Goal: Register for event/course

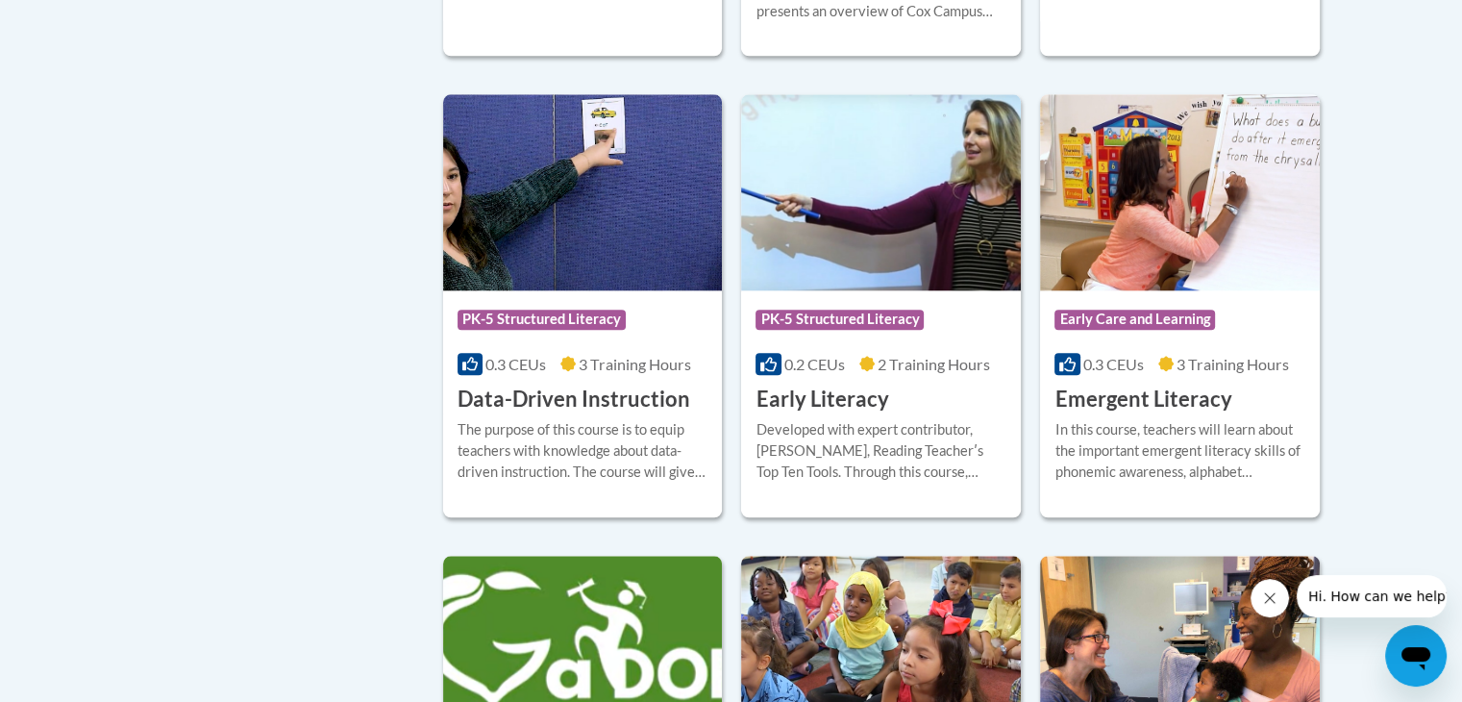
scroll to position [2046, 0]
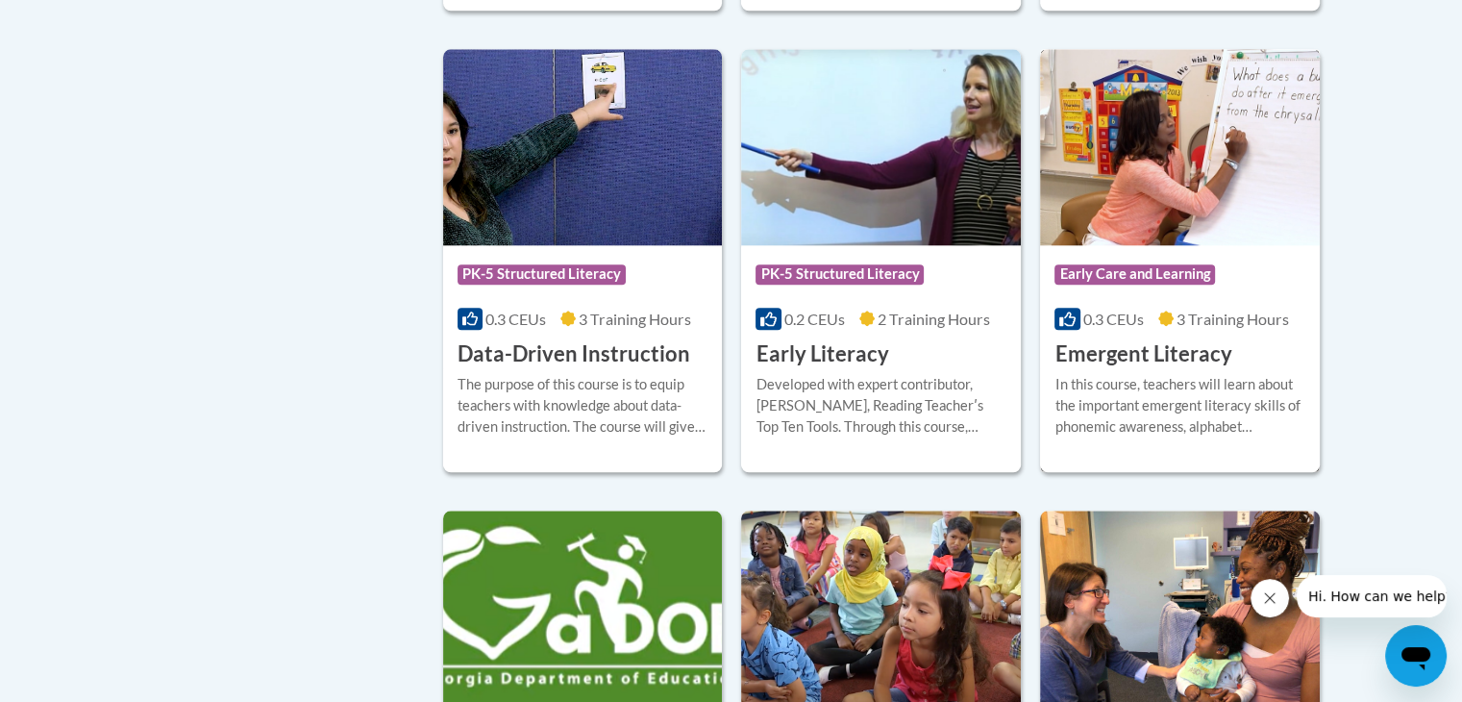
click at [1169, 288] on span "Early Care and Learning" at bounding box center [1136, 276] width 165 height 24
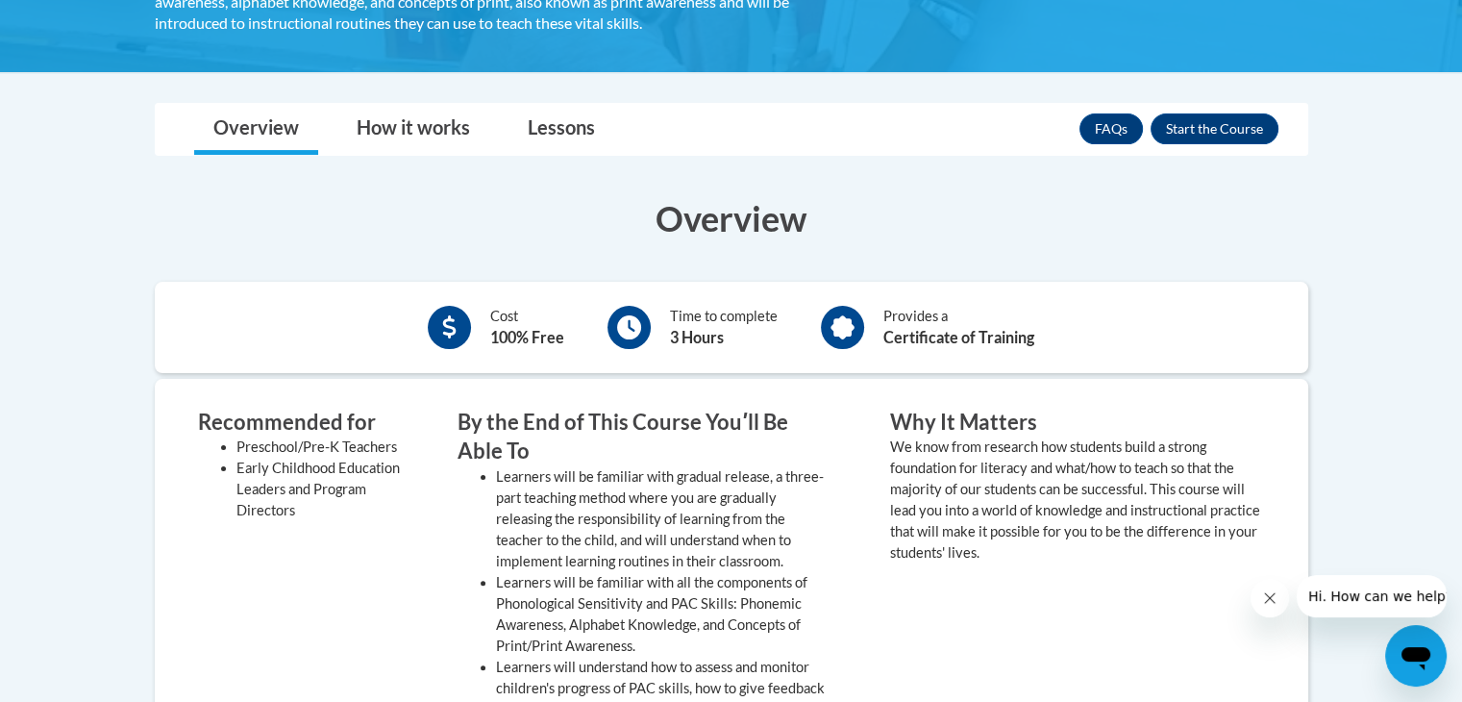
scroll to position [430, 0]
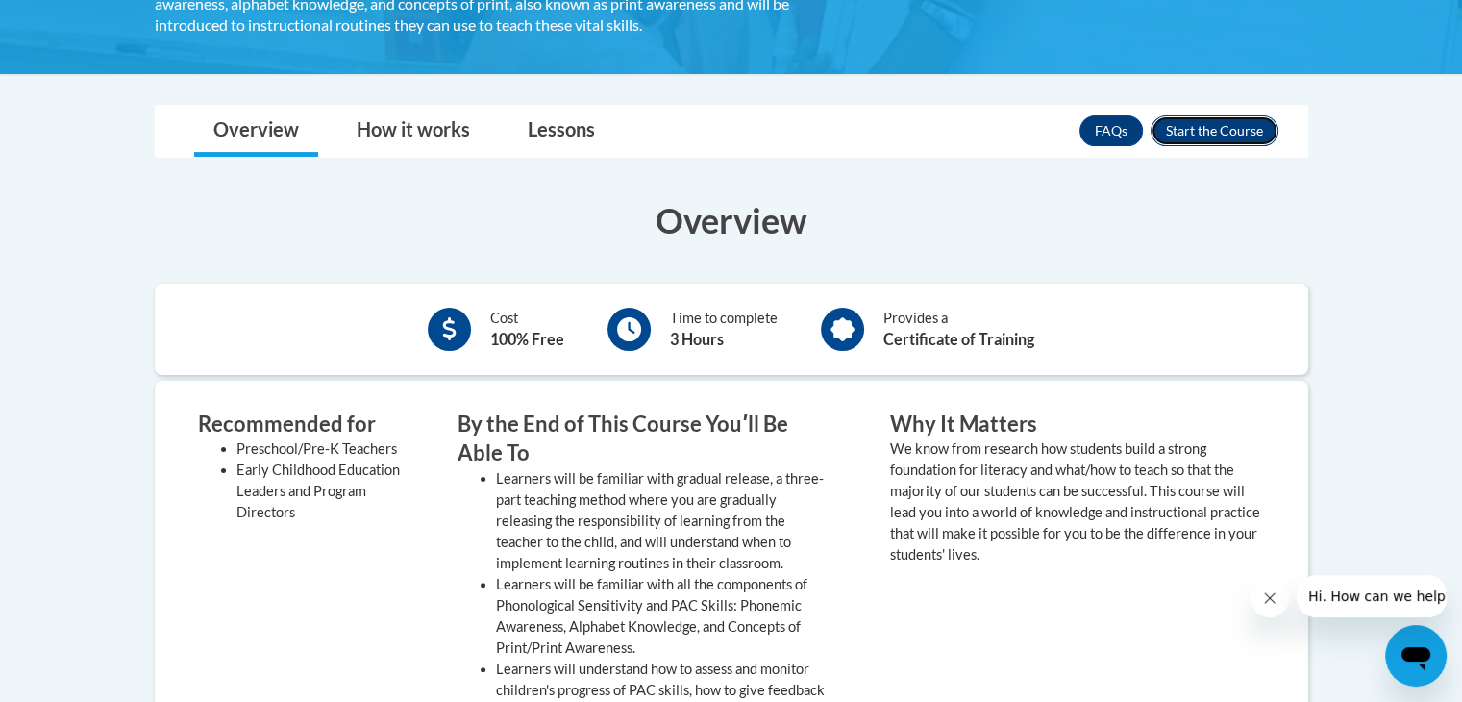
click at [1244, 133] on button "Enroll" at bounding box center [1215, 130] width 128 height 31
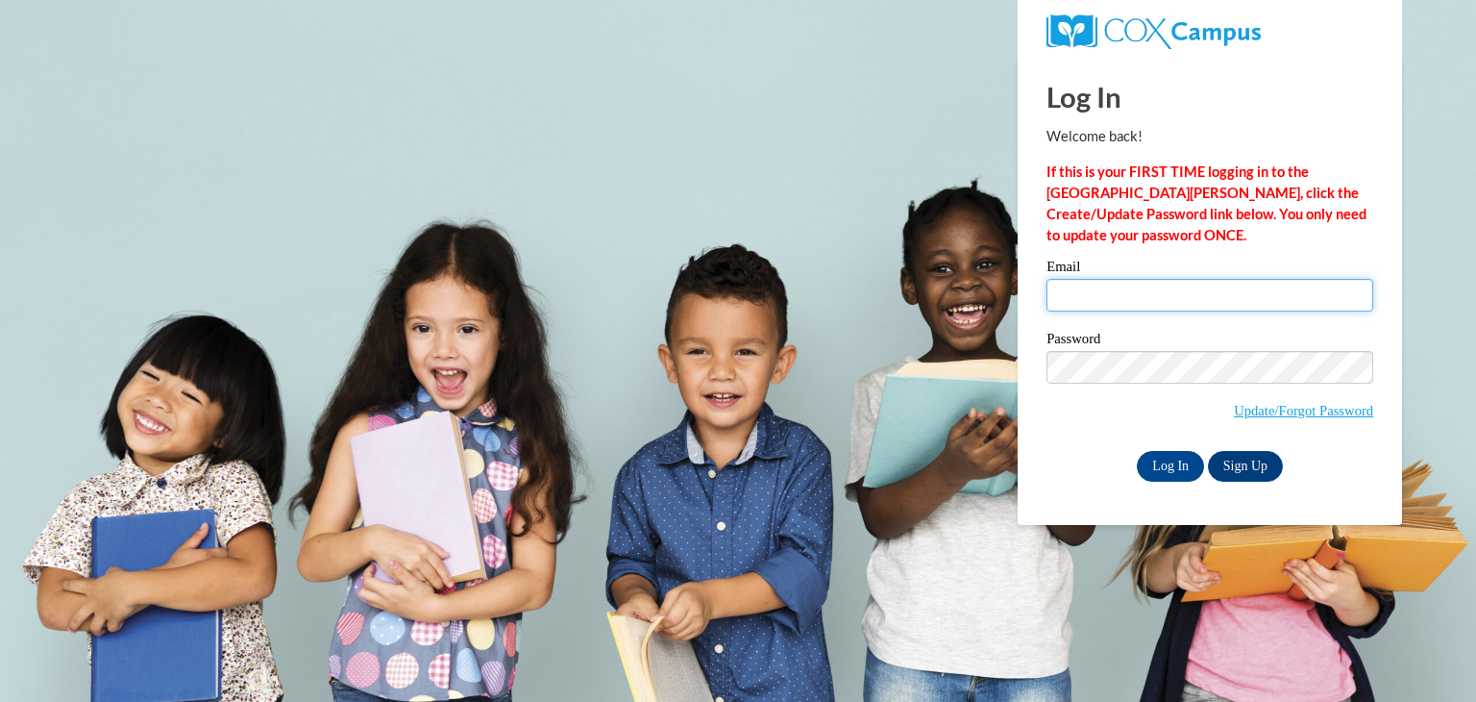
click at [1207, 283] on input "Email" at bounding box center [1210, 295] width 327 height 33
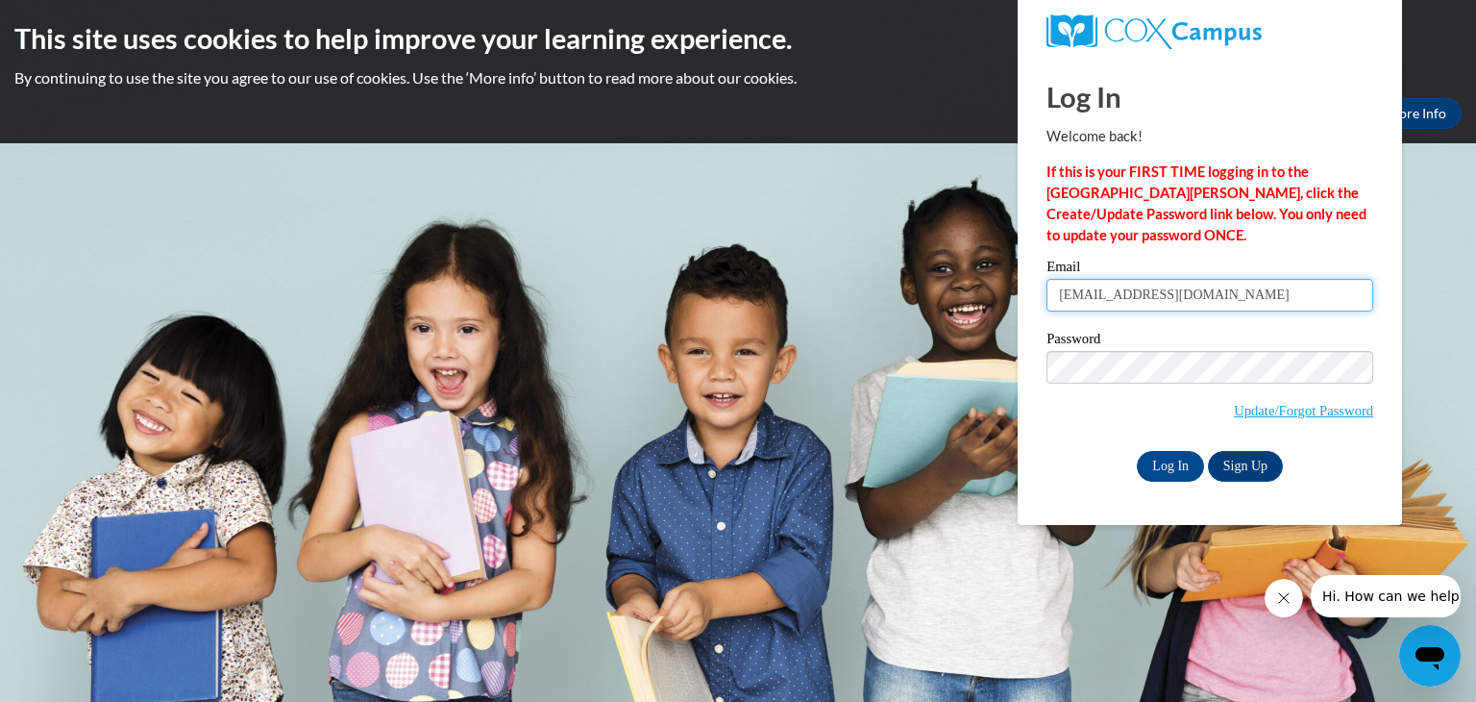
type input "bhelmke@nocac.org"
click at [1192, 459] on input "Log In" at bounding box center [1170, 466] width 67 height 31
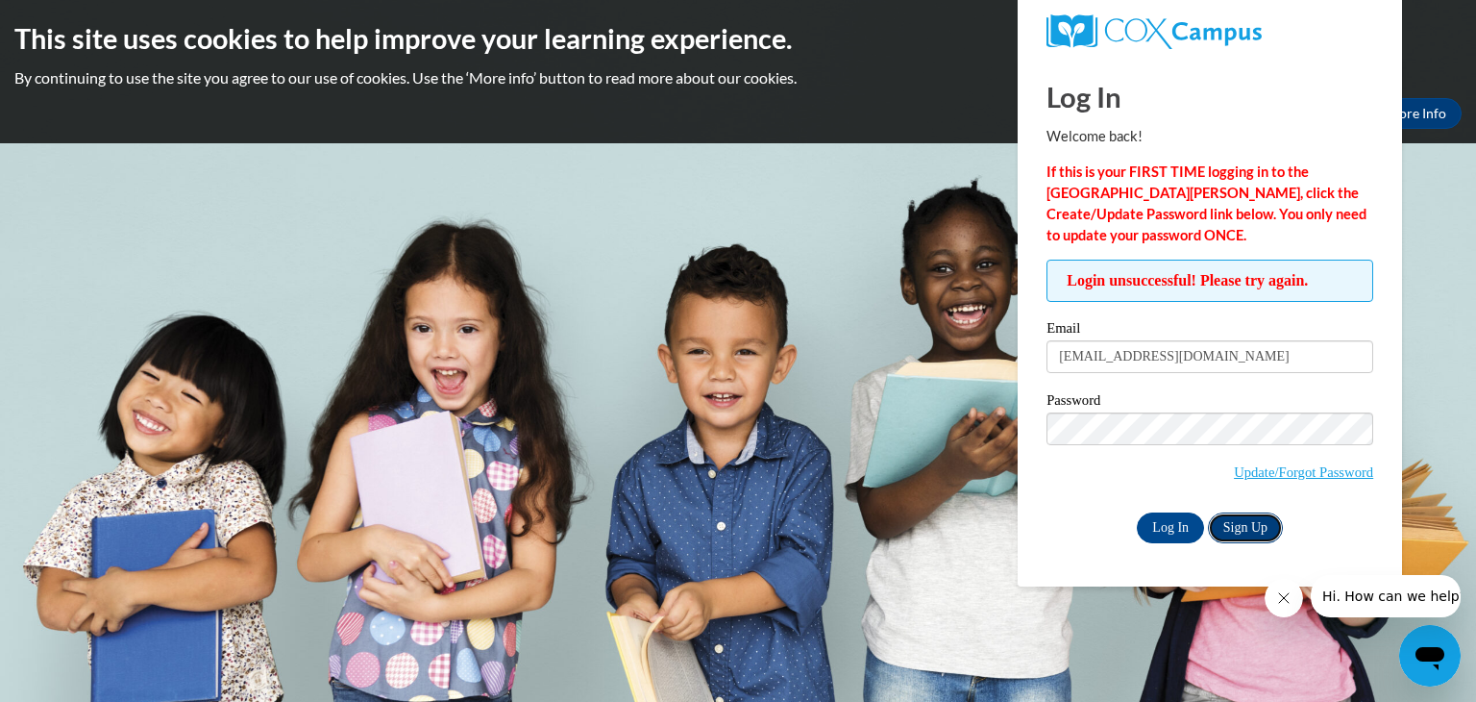
click at [1222, 528] on link "Sign Up" at bounding box center [1245, 527] width 75 height 31
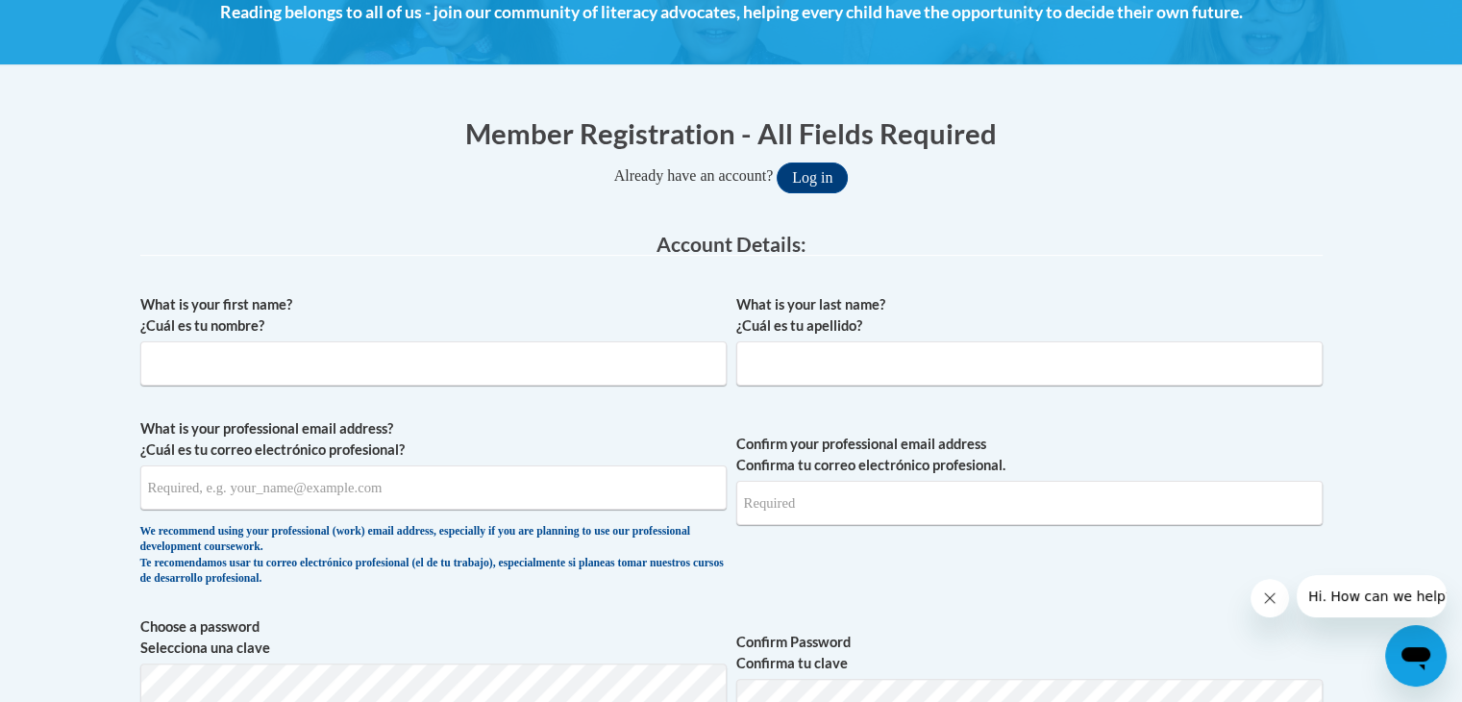
scroll to position [293, 0]
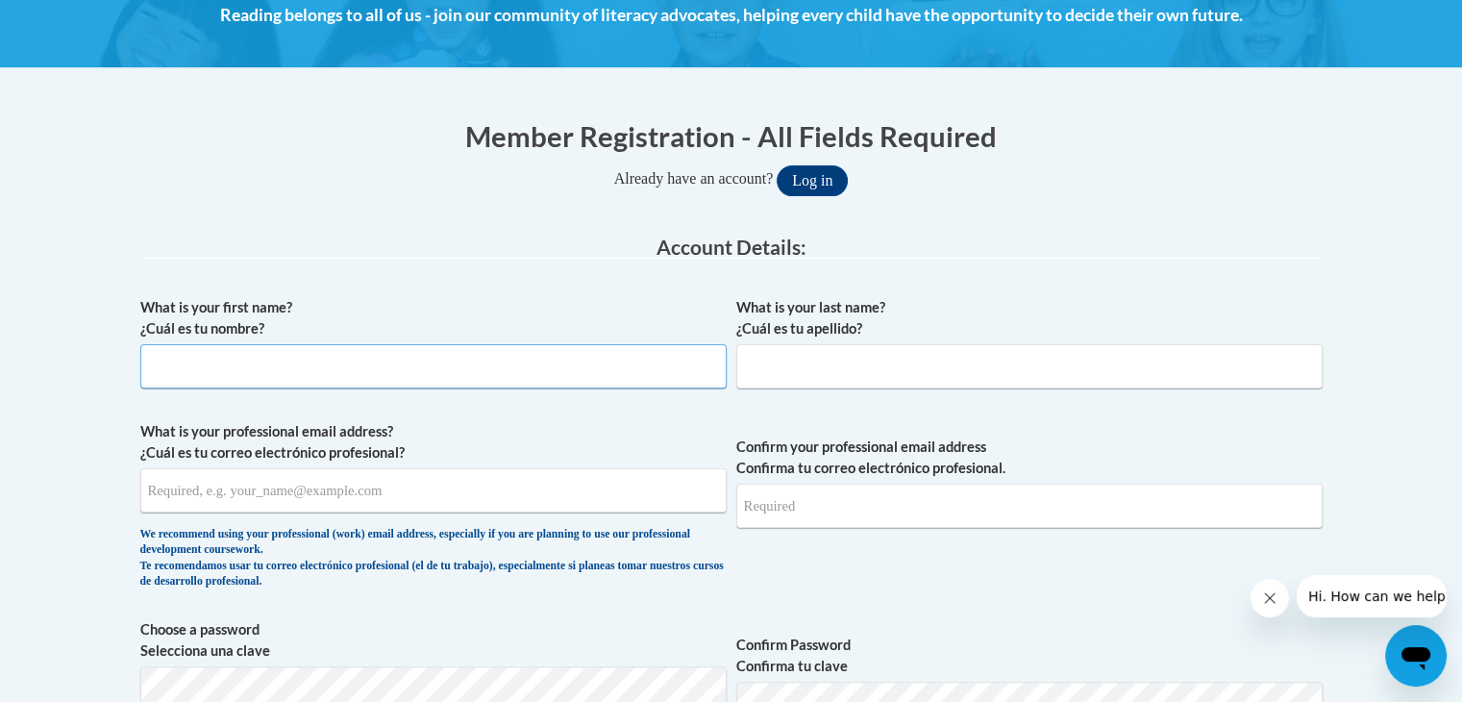
click at [286, 355] on input "What is your first name? ¿Cuál es tu nombre?" at bounding box center [433, 366] width 586 height 44
type input "b"
type input "Brittany"
click at [787, 366] on input "What is your last name? ¿Cuál es tu apellido?" at bounding box center [1029, 366] width 586 height 44
click at [752, 363] on input "helmke" at bounding box center [1029, 366] width 586 height 44
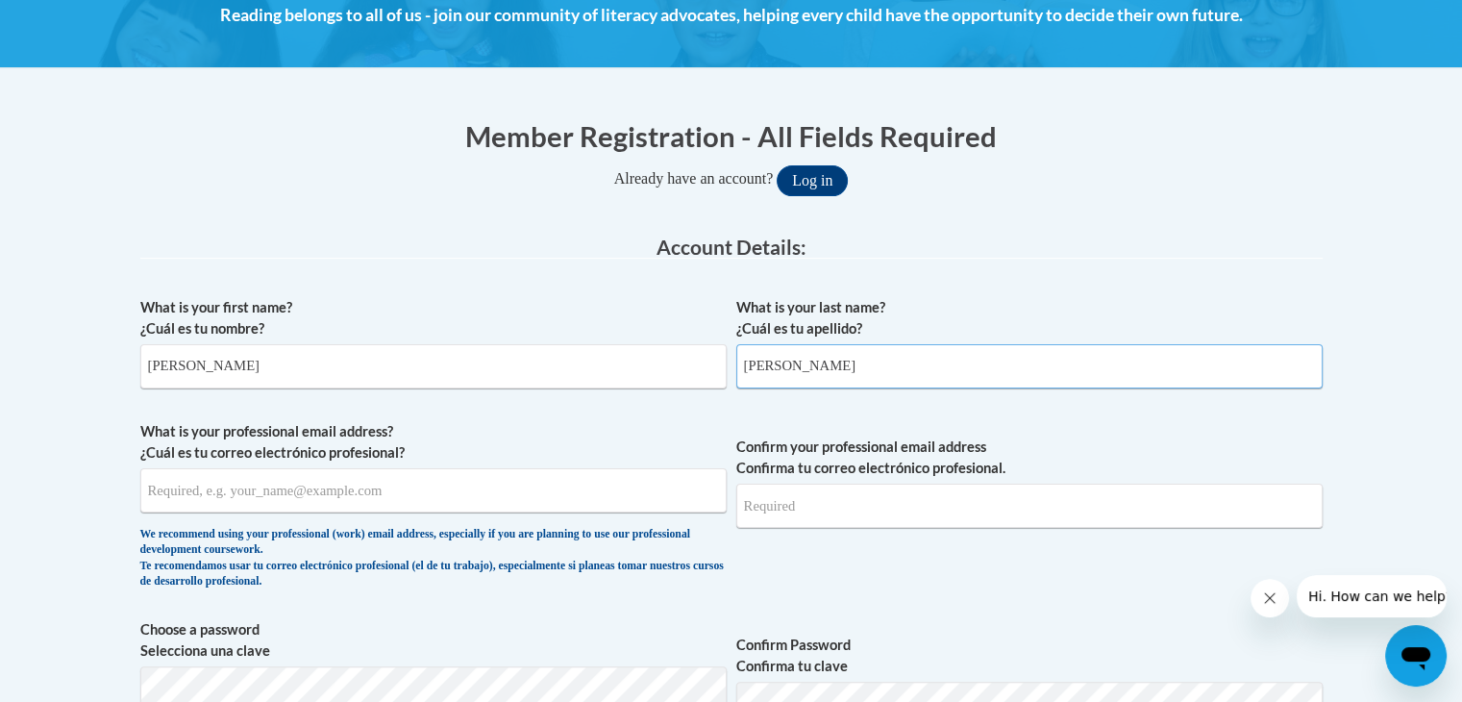
type input "Helmke"
click at [373, 505] on input "What is your professional email address? ¿Cuál es tu correo electrónico profesi…" at bounding box center [433, 490] width 586 height 44
click at [373, 484] on input "What is your professional email address? ¿Cuál es tu correo electrónico profesi…" at bounding box center [433, 490] width 586 height 44
type input "B"
type input "bhelmke@nocac.org"
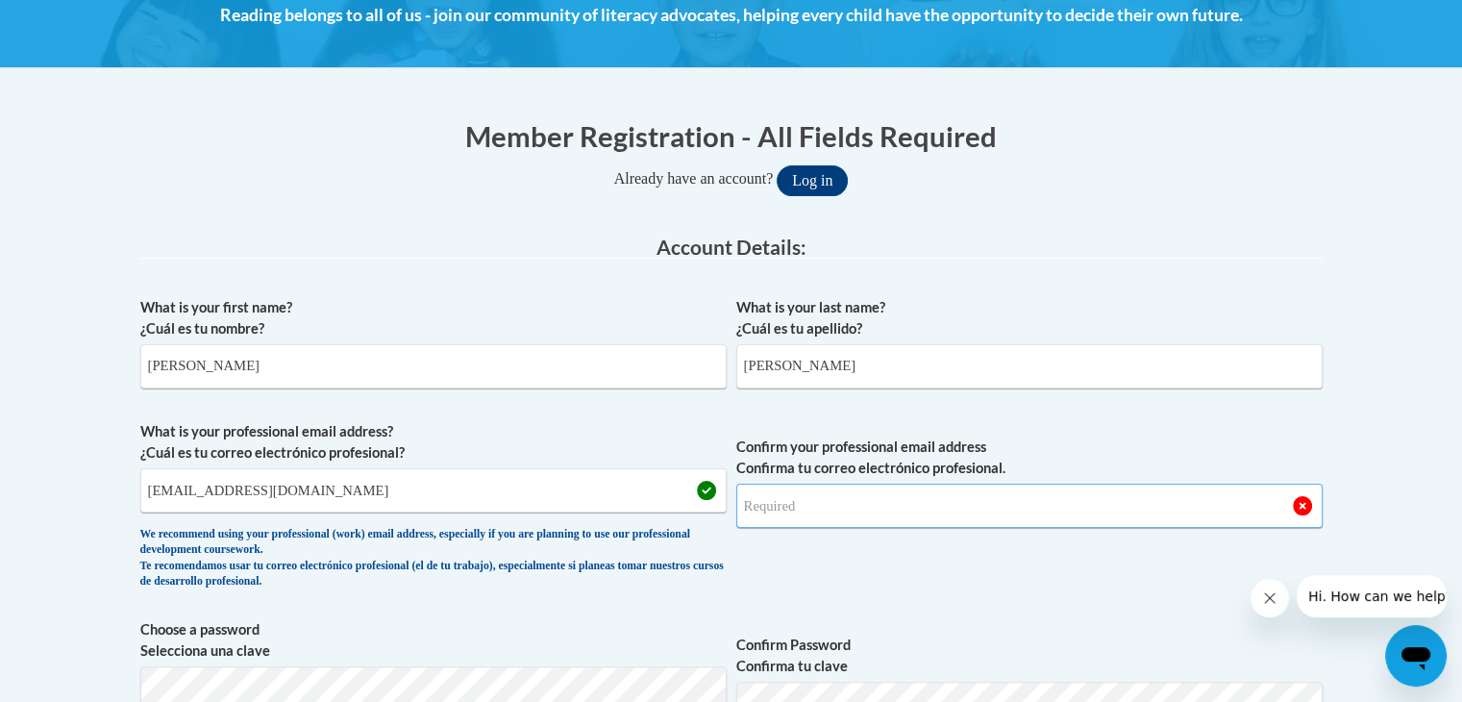
click at [794, 511] on input "Confirm your professional email address Confirma tu correo electrónico profesio…" at bounding box center [1029, 505] width 586 height 44
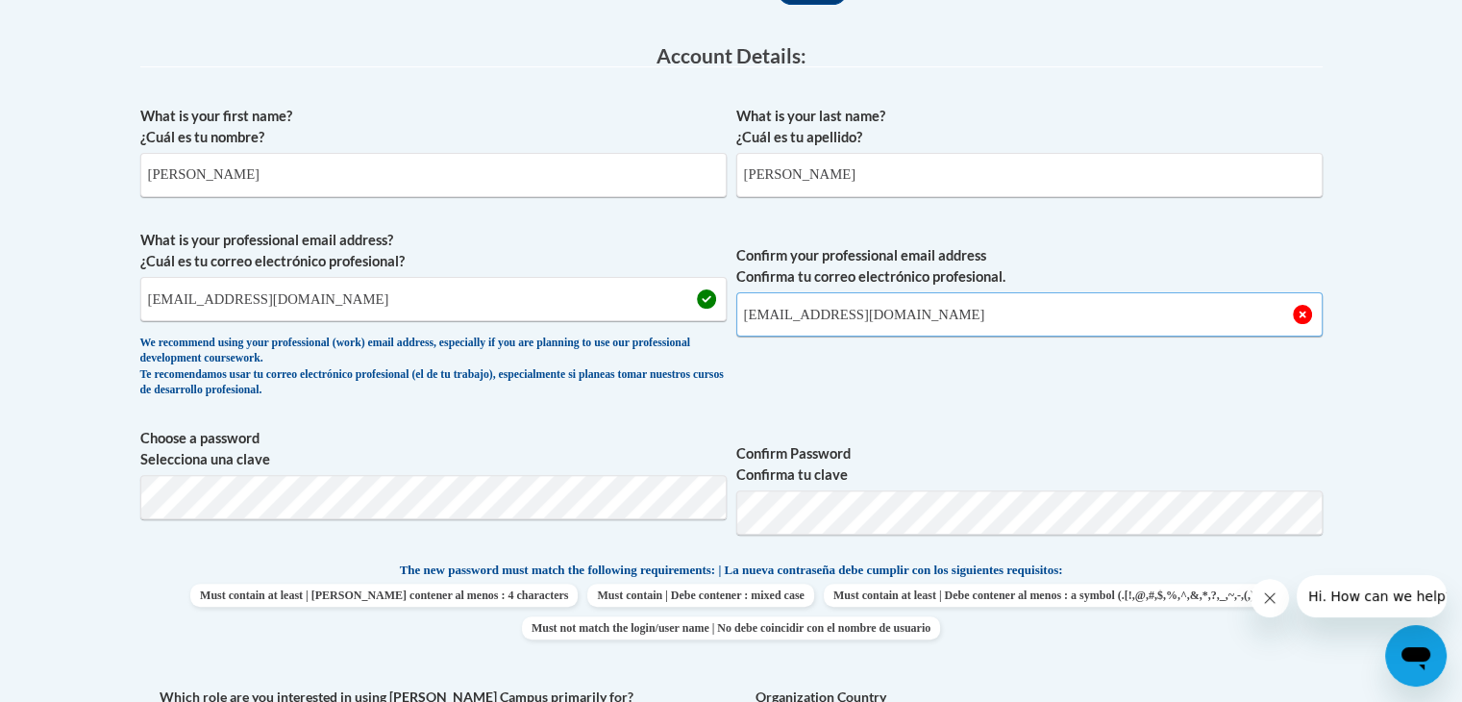
scroll to position [492, 0]
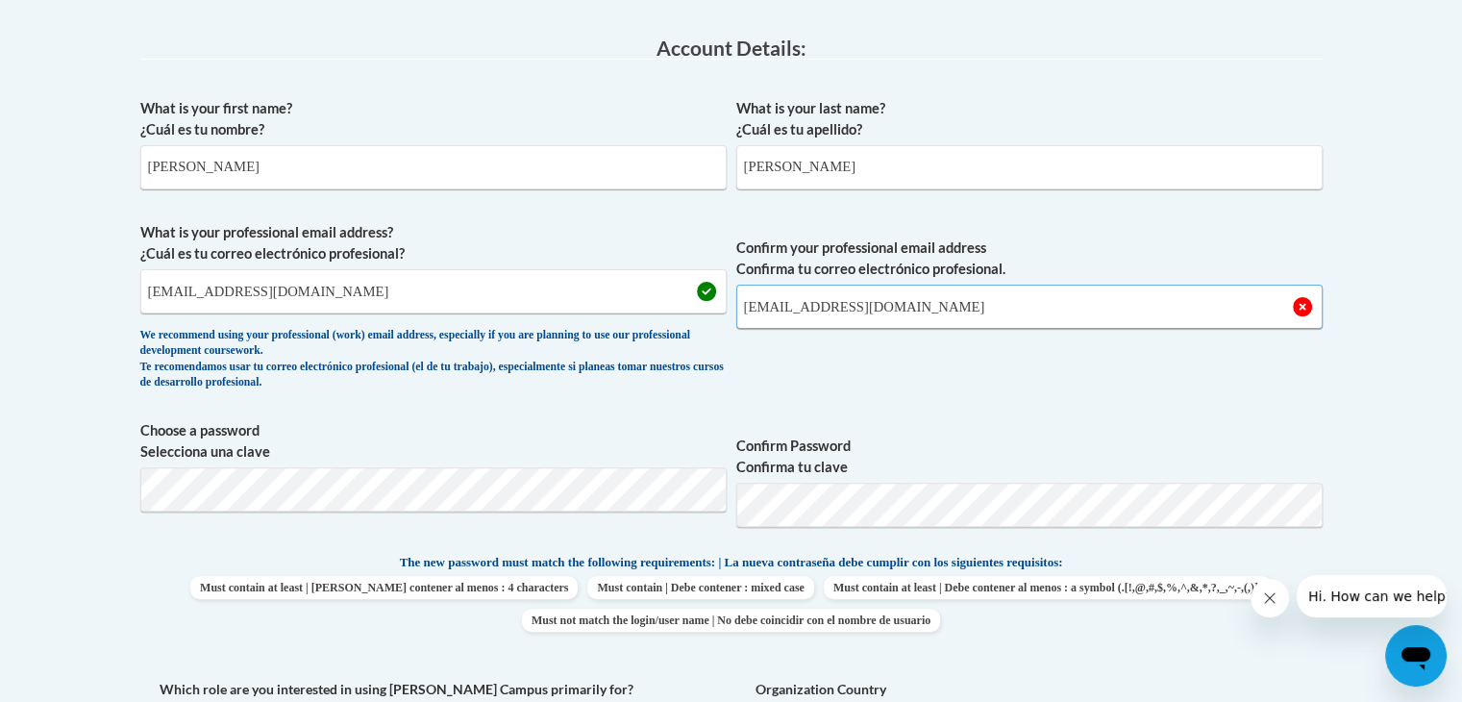
type input "bhelmke@nocac.org"
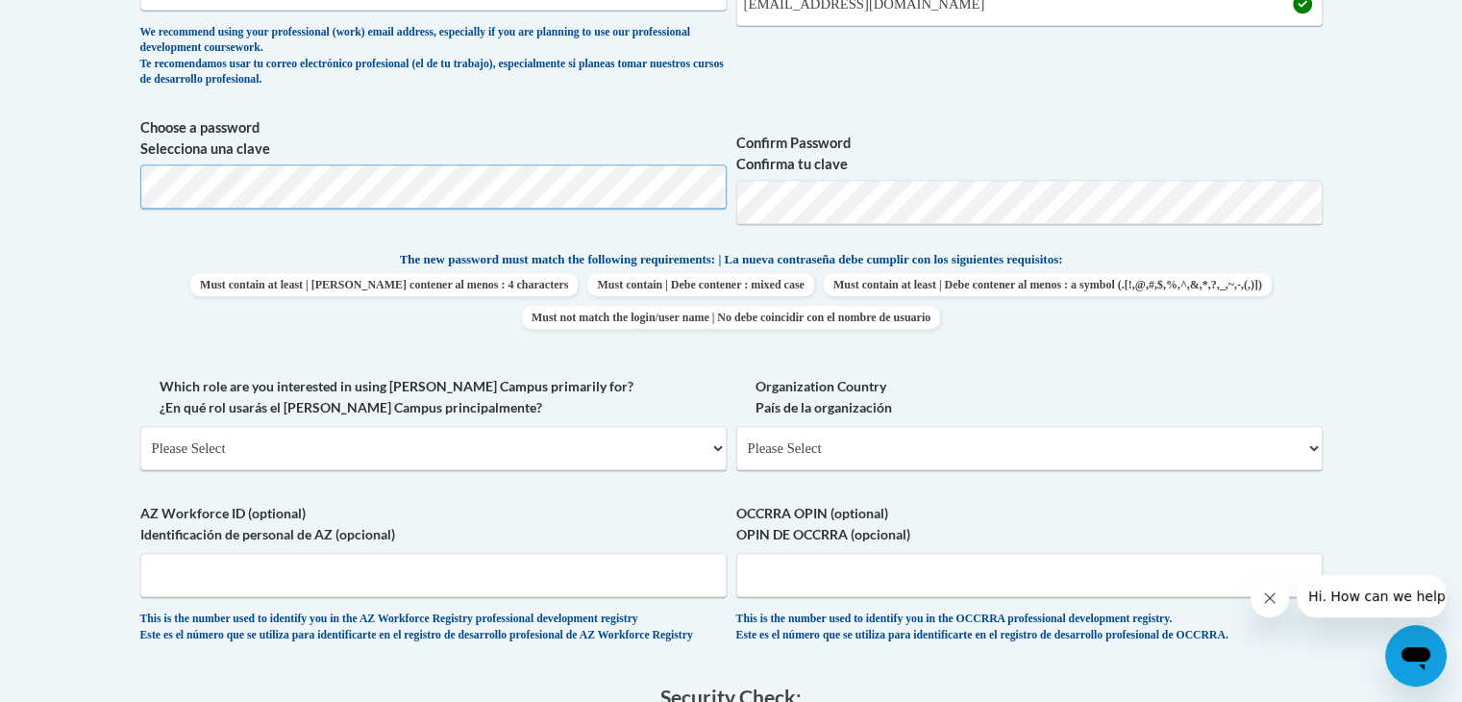
scroll to position [792, 0]
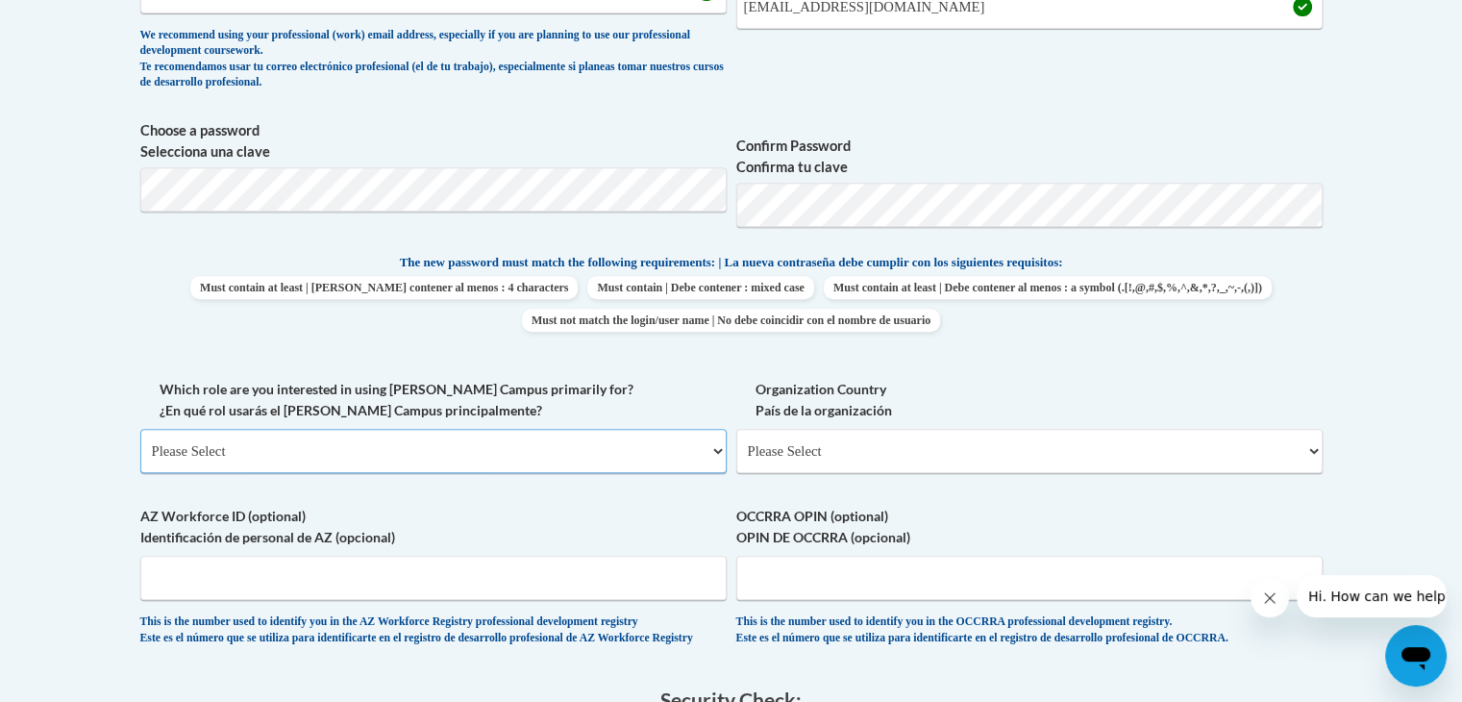
click at [722, 457] on select "Please Select College/University | Colegio/Universidad Community/Nonprofit Part…" at bounding box center [433, 451] width 586 height 44
select select "fbf2d438-af2f-41f8-98f1-81c410e29de3"
click at [140, 429] on select "Please Select College/University | Colegio/Universidad Community/Nonprofit Part…" at bounding box center [433, 451] width 586 height 44
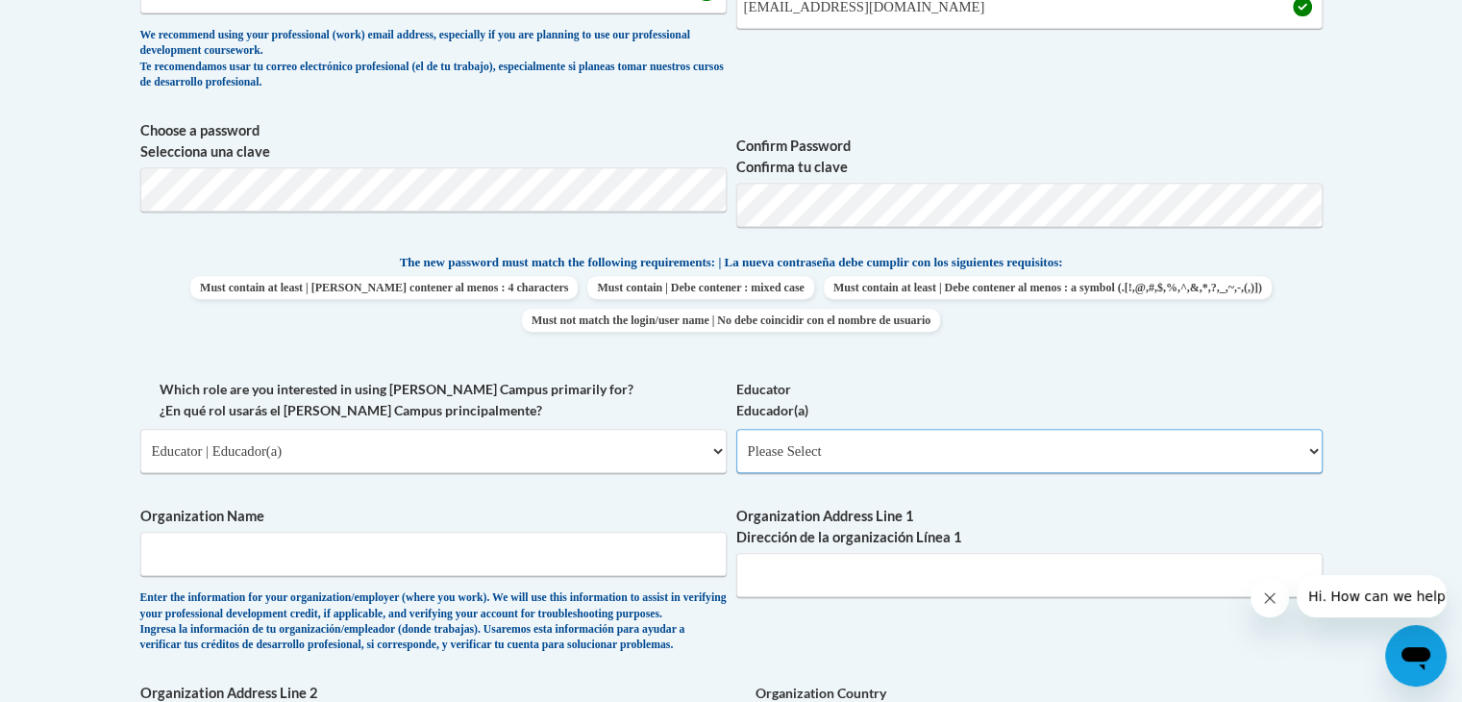
click at [1317, 452] on select "Please Select Early Learning/Daycare Teacher/Family Home Care Provider | Maestr…" at bounding box center [1029, 451] width 586 height 44
select select "5e2af403-4f2c-4e49-a02f-103e55d7b75b"
click at [736, 429] on select "Please Select Early Learning/Daycare Teacher/Family Home Care Provider | Maestr…" at bounding box center [1029, 451] width 586 height 44
click at [519, 551] on input "Organization Name" at bounding box center [433, 554] width 586 height 44
type input "N0CAC Headstart"
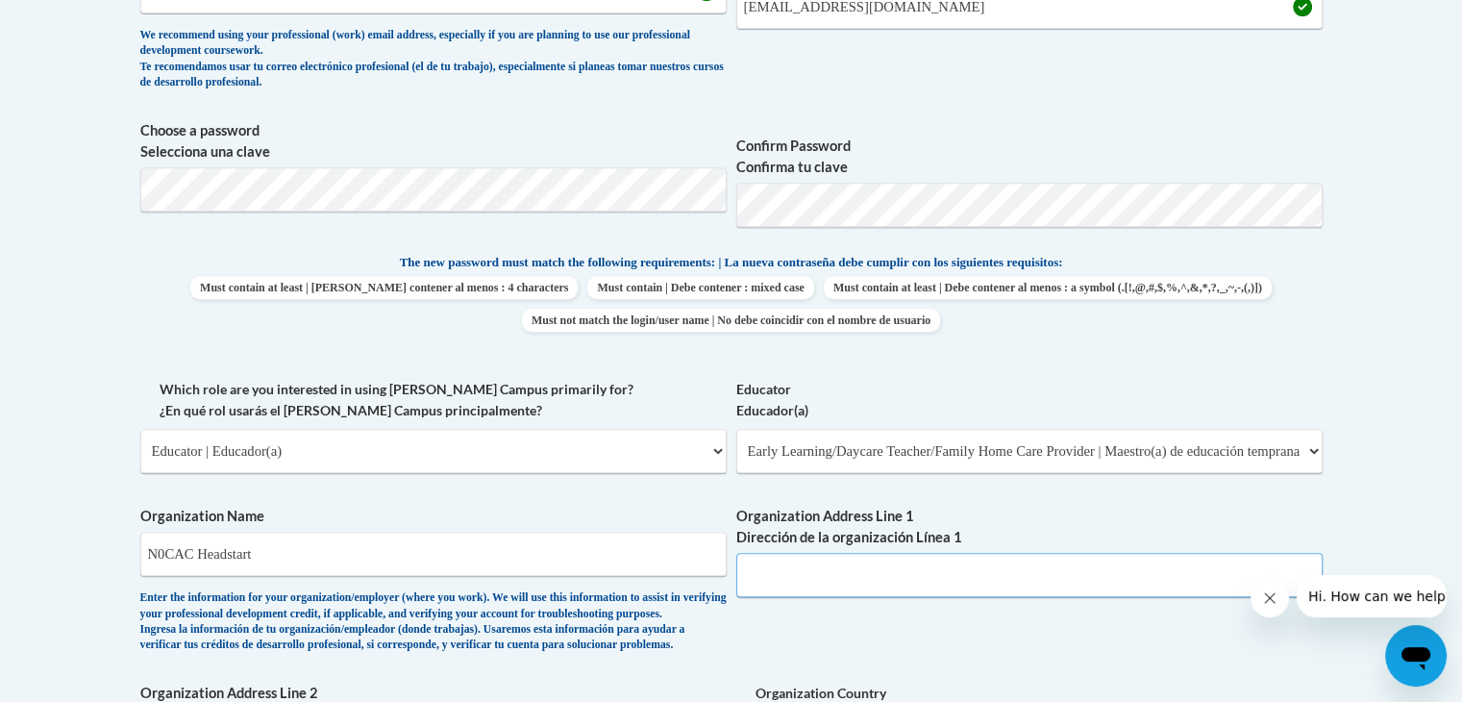
click at [763, 571] on input "Organization Address Line 1 Dirección de la organización Línea 1" at bounding box center [1029, 575] width 586 height 44
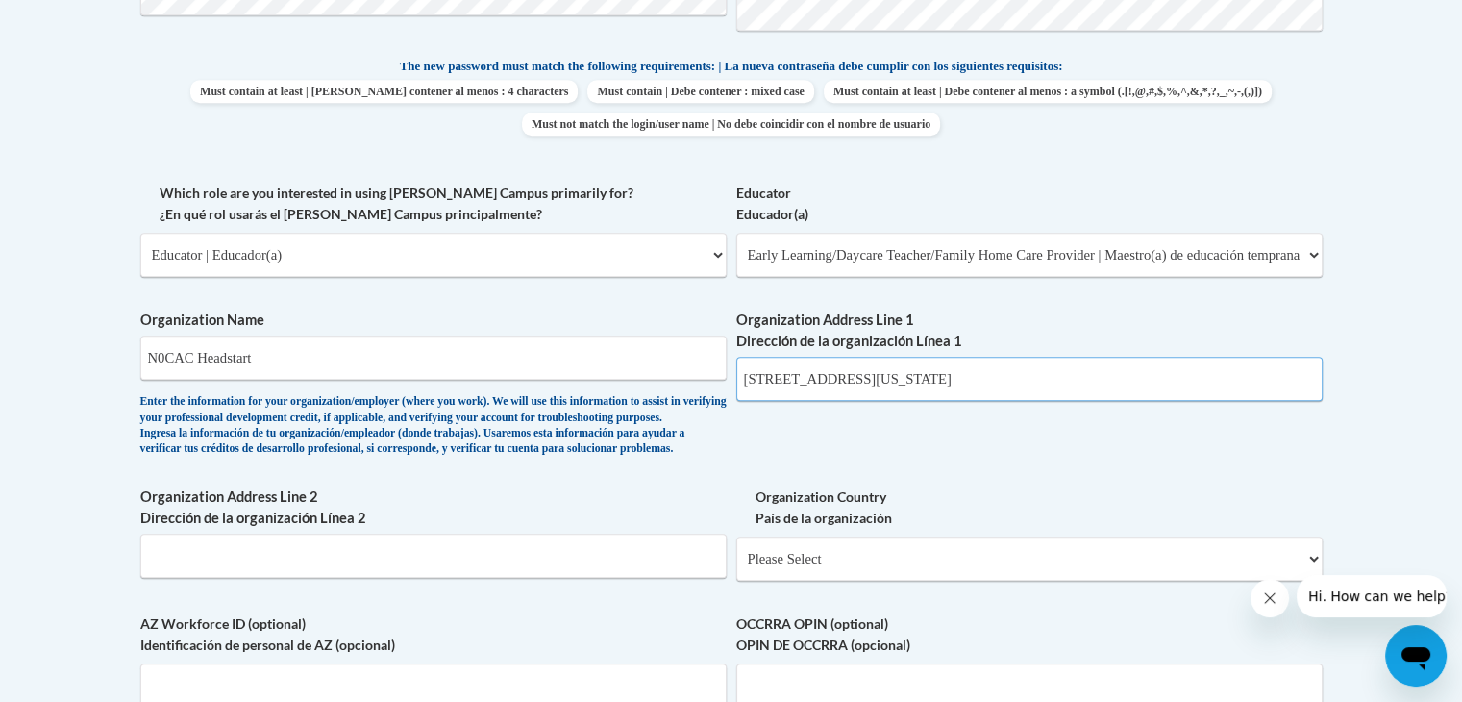
scroll to position [1076, 0]
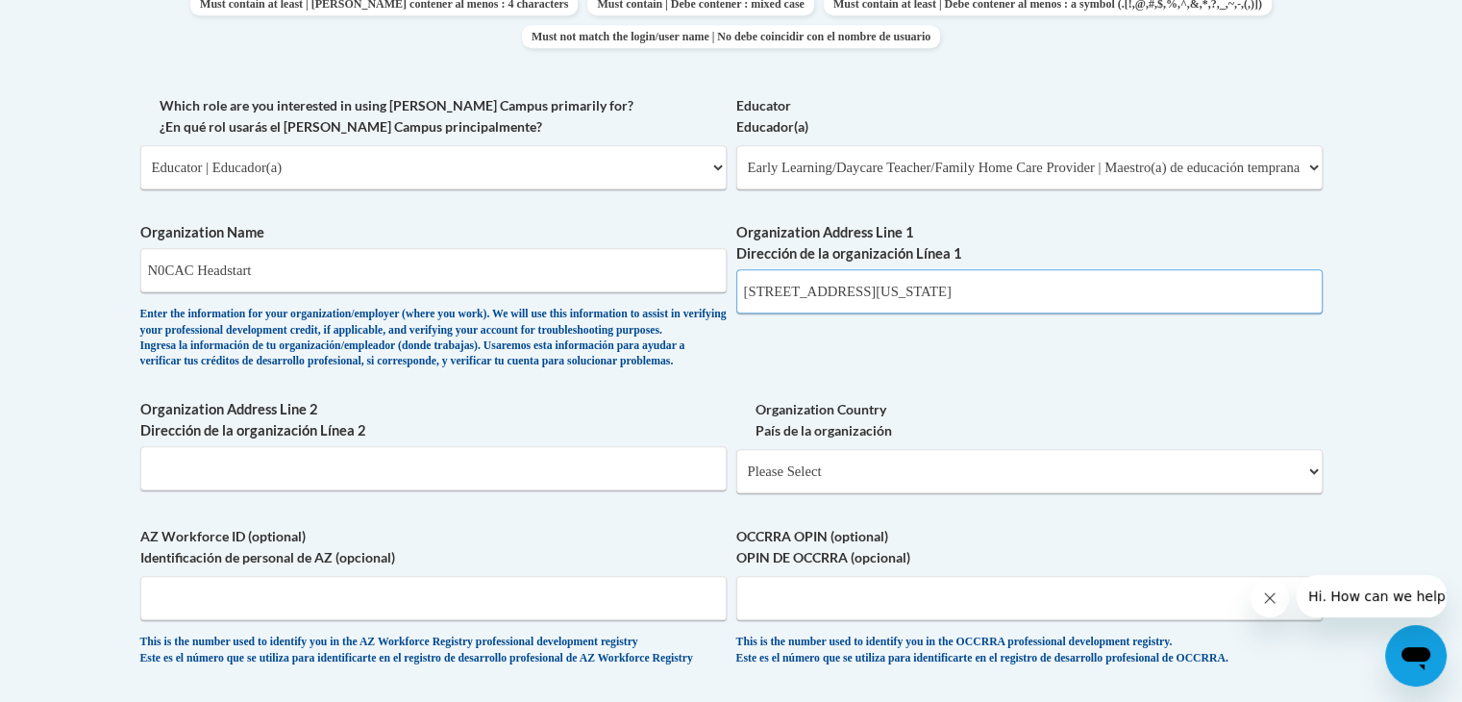
type input "644 Clinton Street Defiance Ohio 43512"
click at [1315, 493] on select "Please Select United States | Estados Unidos Outside of the United States | Fue…" at bounding box center [1029, 471] width 586 height 44
select select "ad49bcad-a171-4b2e-b99c-48b446064914"
click at [736, 480] on select "Please Select United States | Estados Unidos Outside of the United States | Fue…" at bounding box center [1029, 471] width 586 height 44
select select
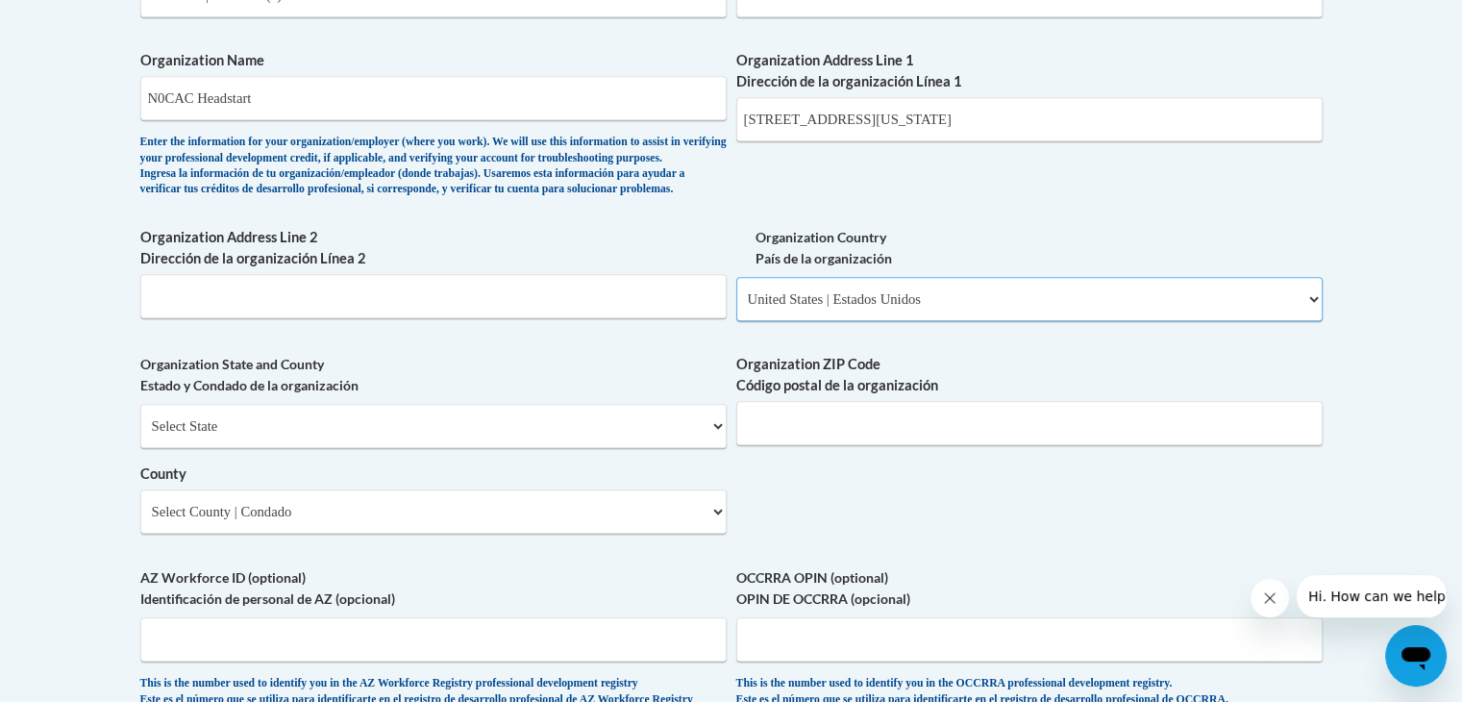
scroll to position [1250, 0]
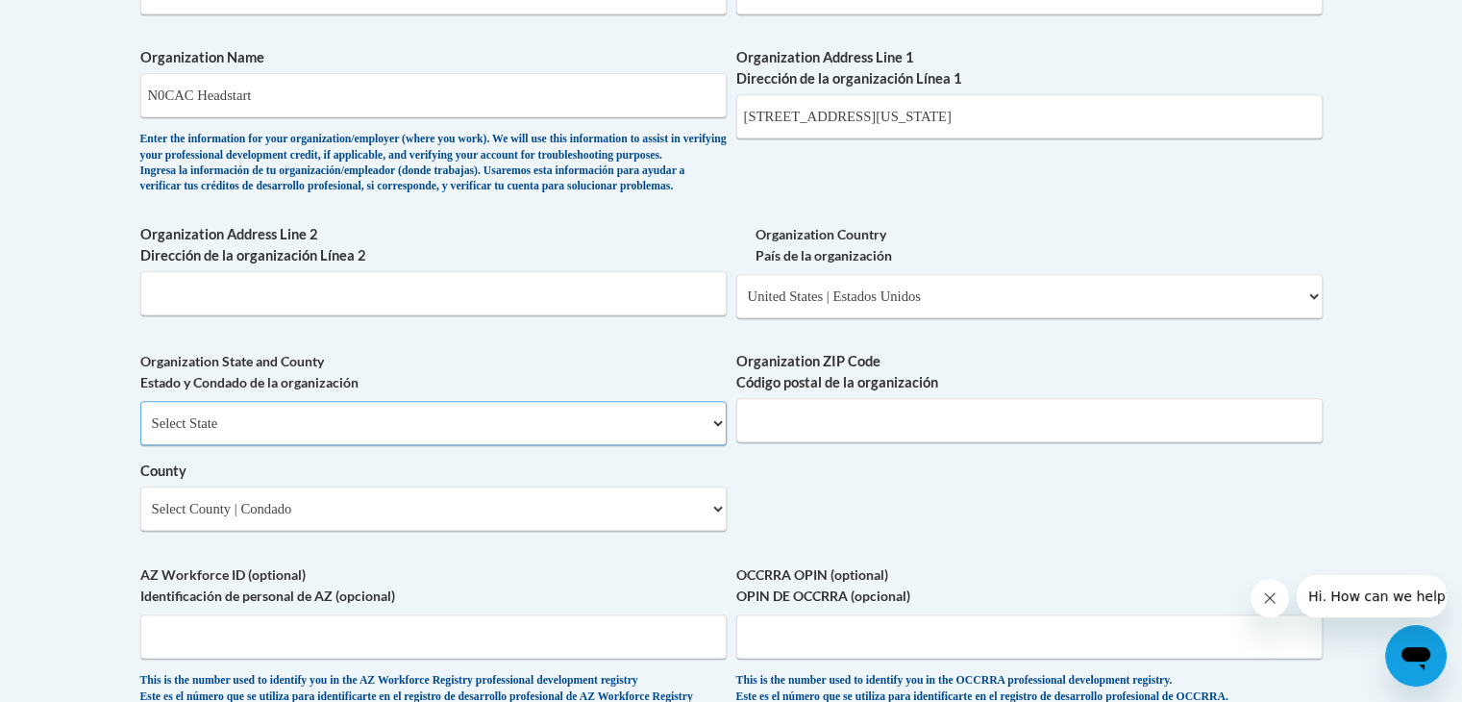
click at [717, 445] on select "Select State Alabama Alaska Arizona Arkansas California Colorado Connecticut De…" at bounding box center [433, 423] width 586 height 44
select select "Ohio"
click at [140, 432] on select "Select State Alabama Alaska Arizona Arkansas California Colorado Connecticut De…" at bounding box center [433, 423] width 586 height 44
click at [1073, 442] on input "Organization ZIP Code Código postal de la organización" at bounding box center [1029, 420] width 586 height 44
type input "43512"
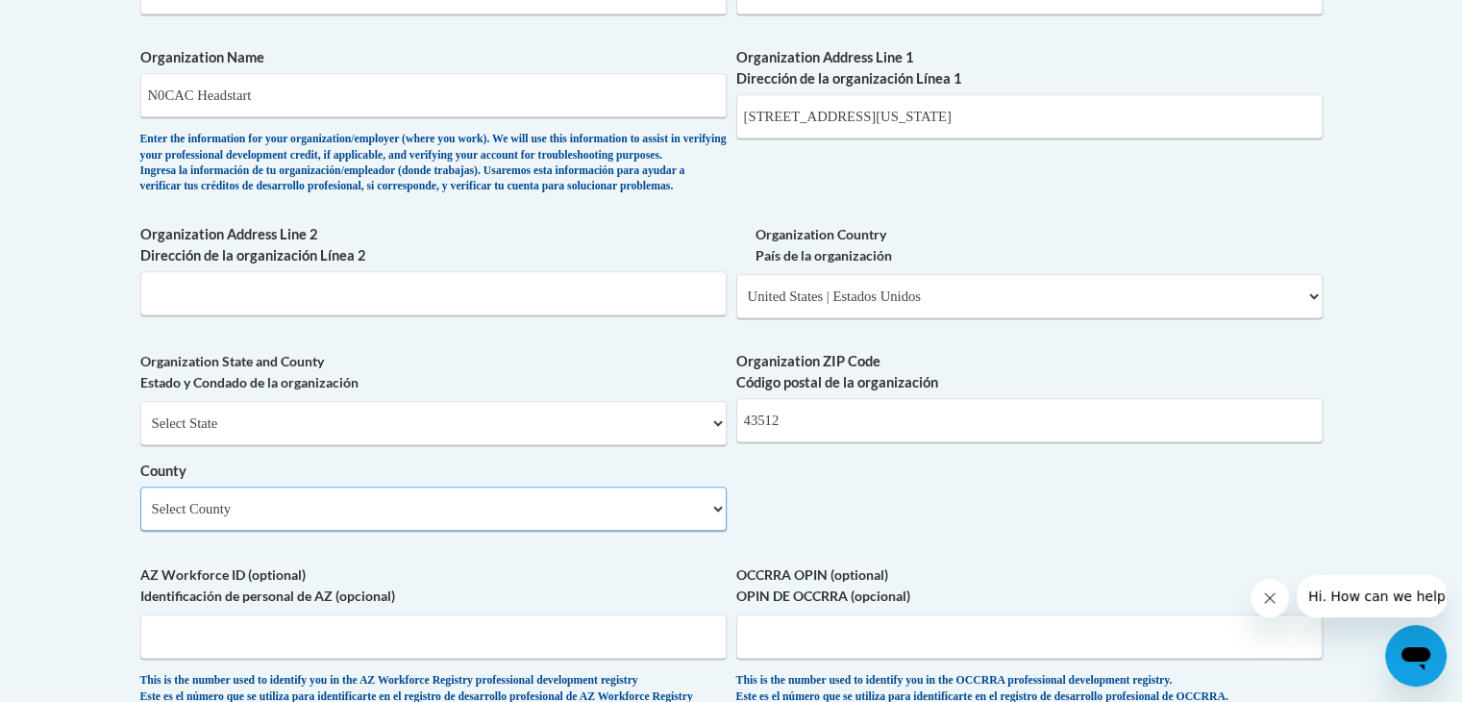
click at [715, 531] on select "Select County Adams Allen Ashland Ashtabula Athens Auglaize Belmont Brown Butle…" at bounding box center [433, 508] width 586 height 44
select select "Defiance"
click at [140, 517] on select "Select County Adams Allen Ashland Ashtabula Athens Auglaize Belmont Brown Butle…" at bounding box center [433, 508] width 586 height 44
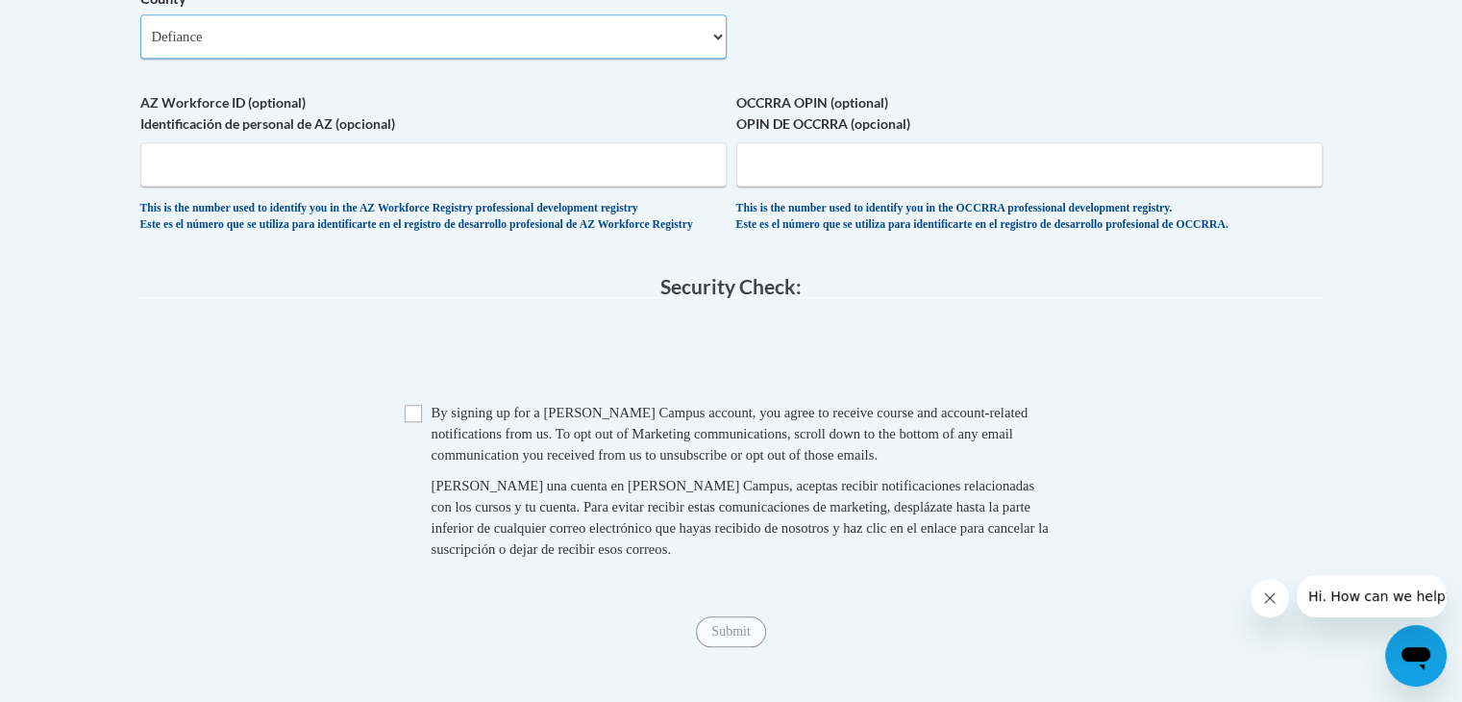
scroll to position [1756, 0]
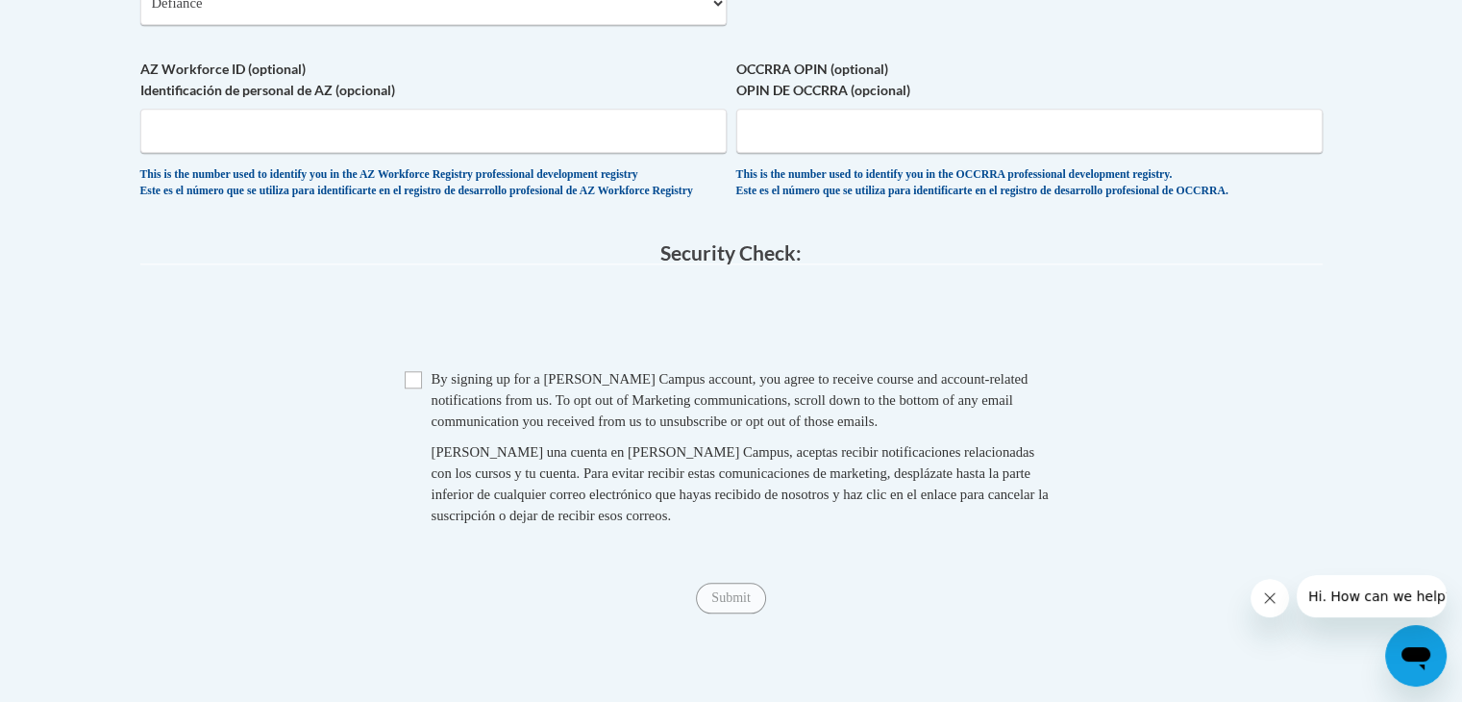
click at [421, 426] on span "Checkbox By signing up for a Cox Campus account, you agree to receive course an…" at bounding box center [732, 456] width 654 height 177
click at [405, 388] on input "Checkbox" at bounding box center [413, 379] width 17 height 17
checkbox input "true"
click at [719, 613] on input "Submit" at bounding box center [730, 597] width 69 height 31
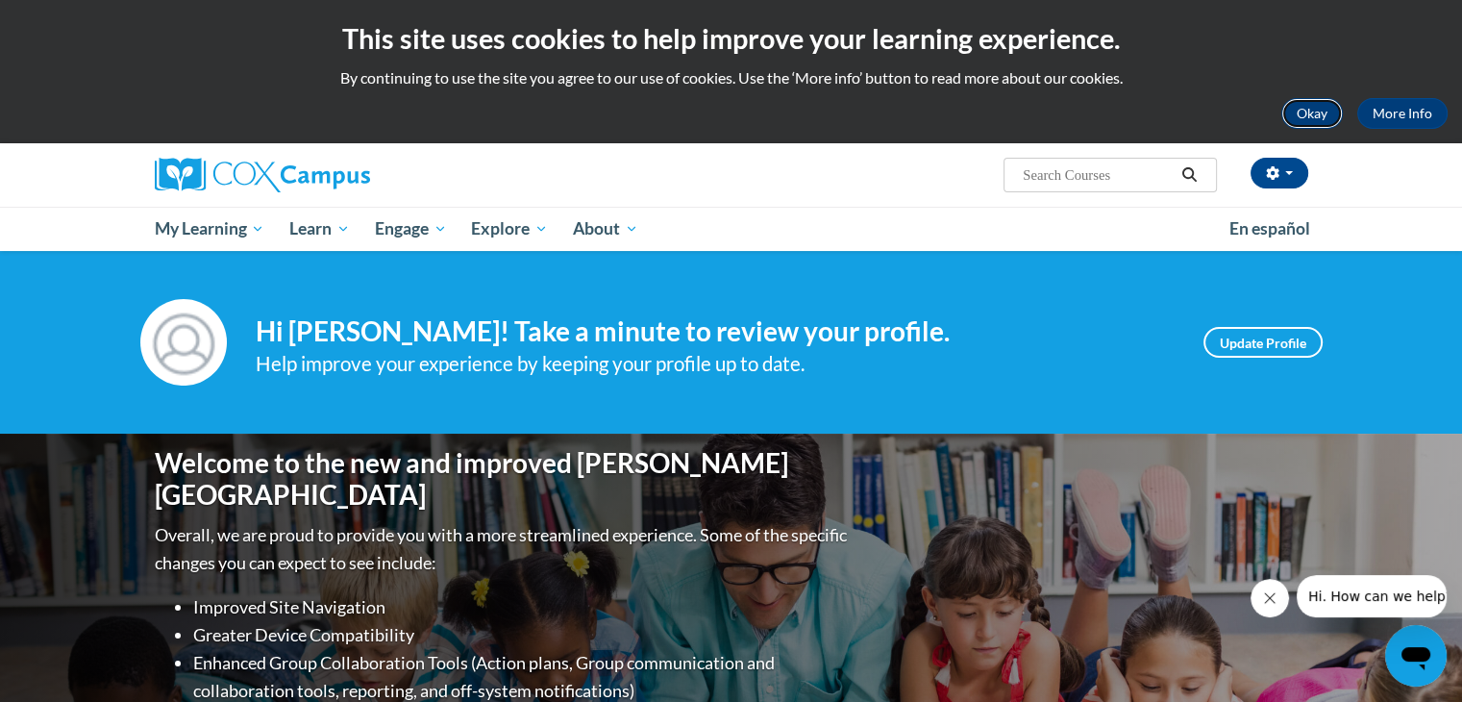
click at [1305, 113] on button "Okay" at bounding box center [1312, 113] width 62 height 31
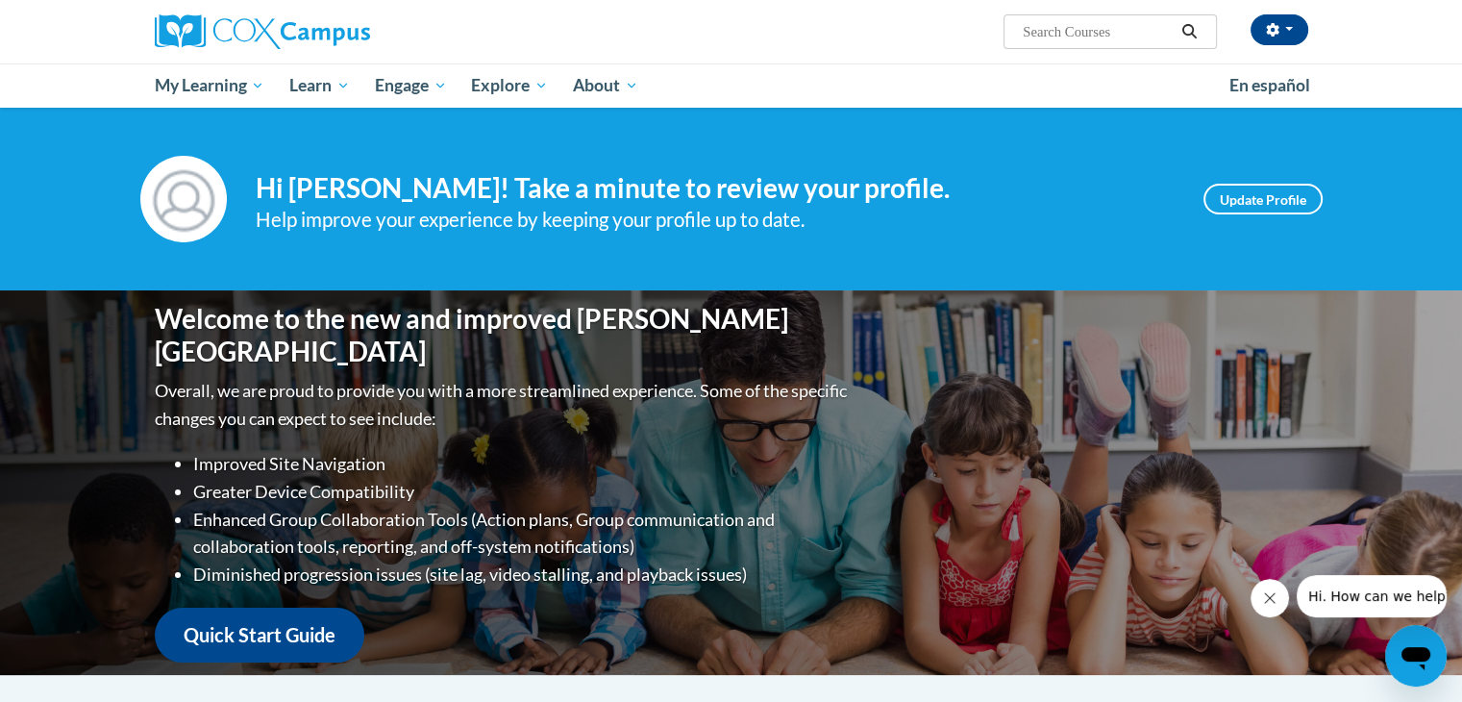
drag, startPoint x: 1456, startPoint y: 180, endPoint x: 1463, endPoint y: 270, distance: 90.6
click at [1461, 270] on html "Brittany Helmke (Eastern Daylight Time GMT-0400 ) My Profile Inbox My Transcrip…" at bounding box center [731, 351] width 1462 height 702
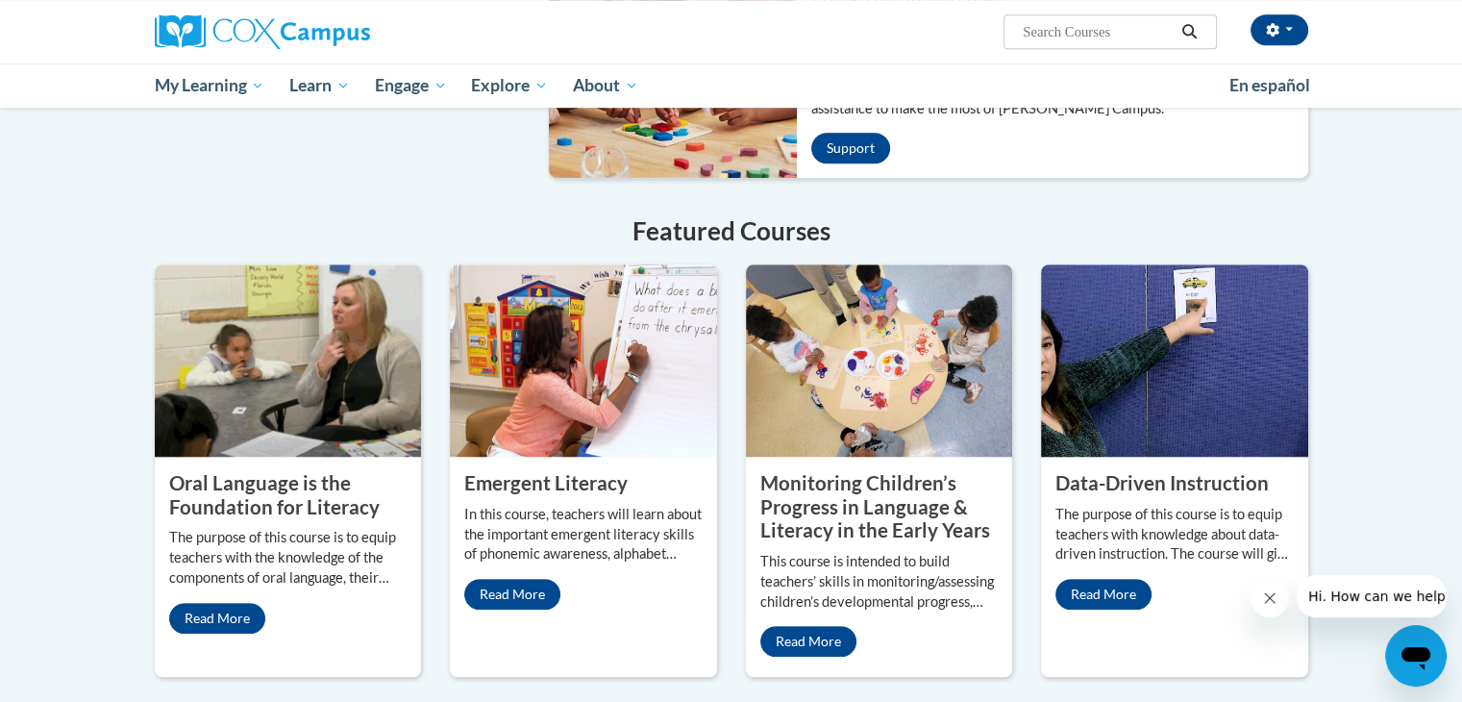
scroll to position [1423, 0]
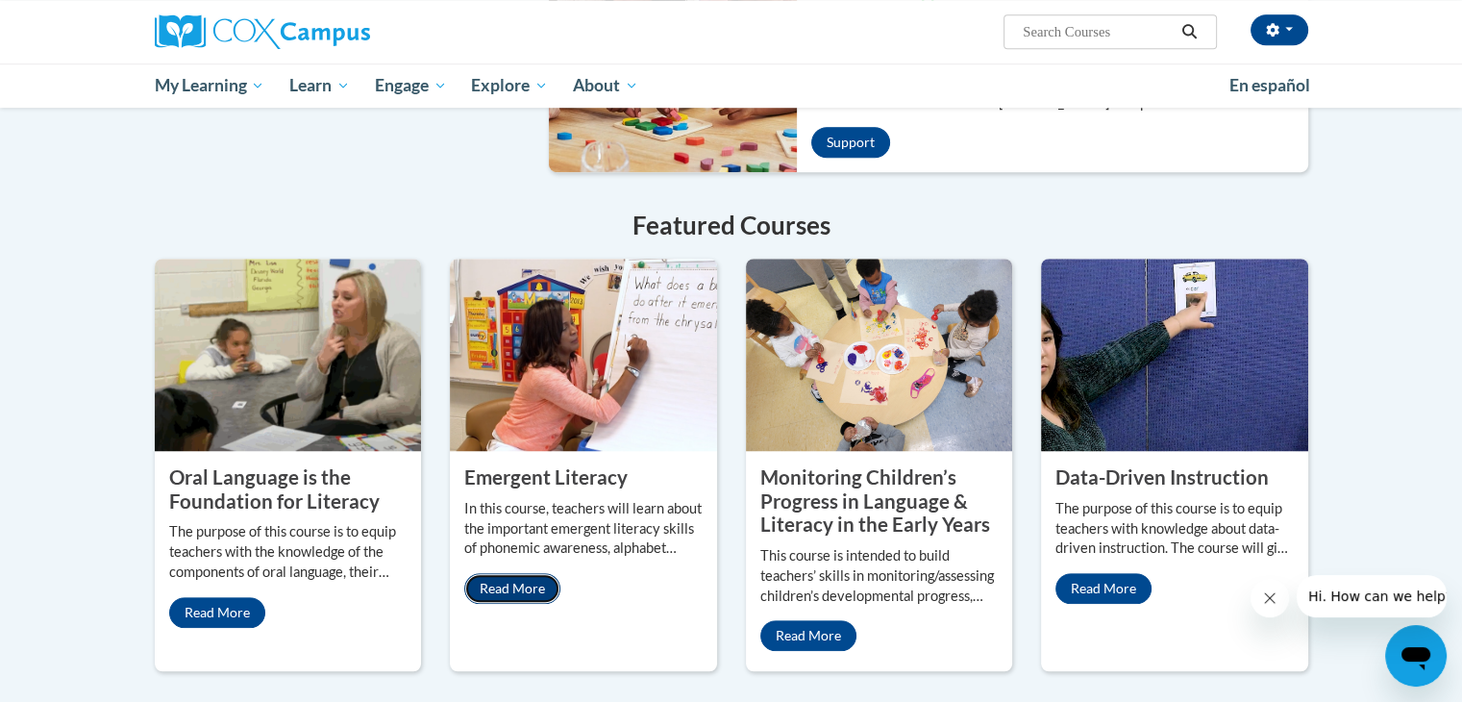
click at [509, 573] on link "Read More" at bounding box center [512, 588] width 96 height 31
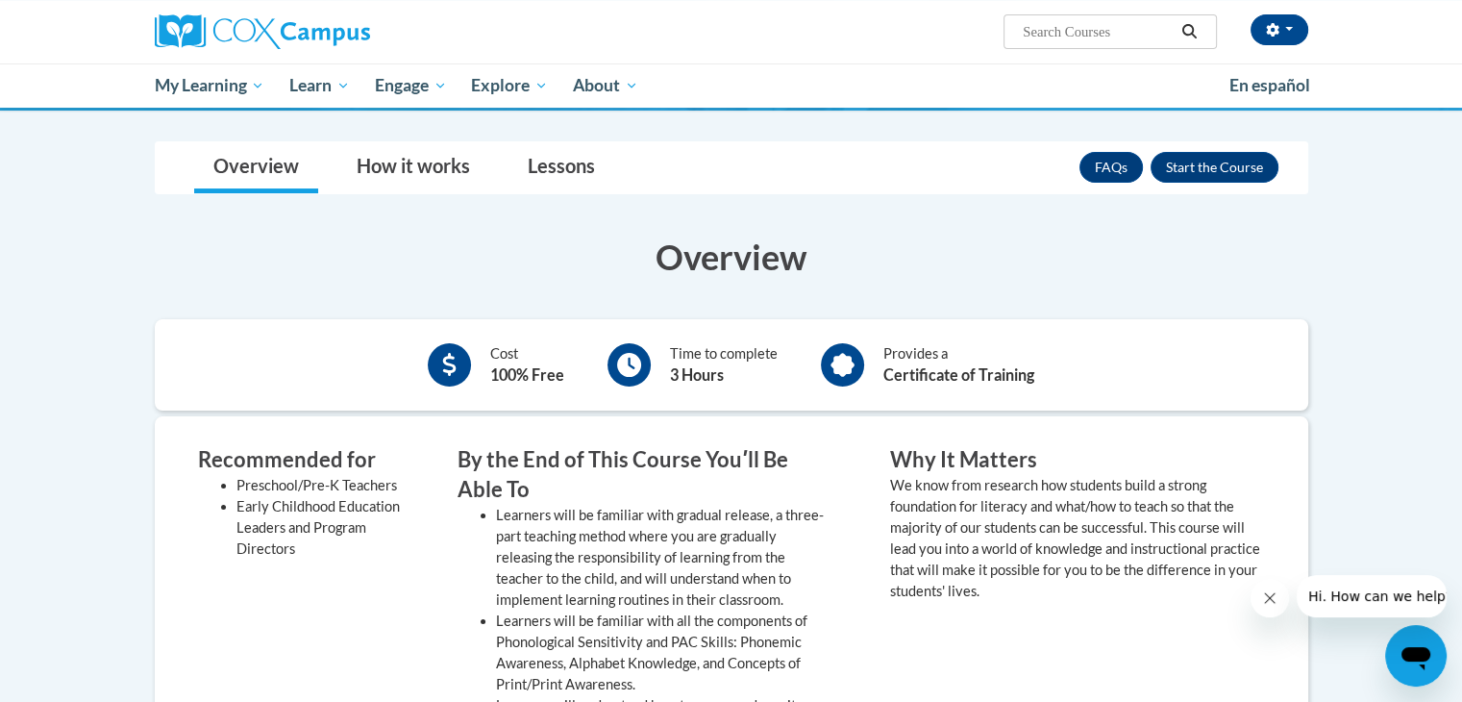
scroll to position [236, 0]
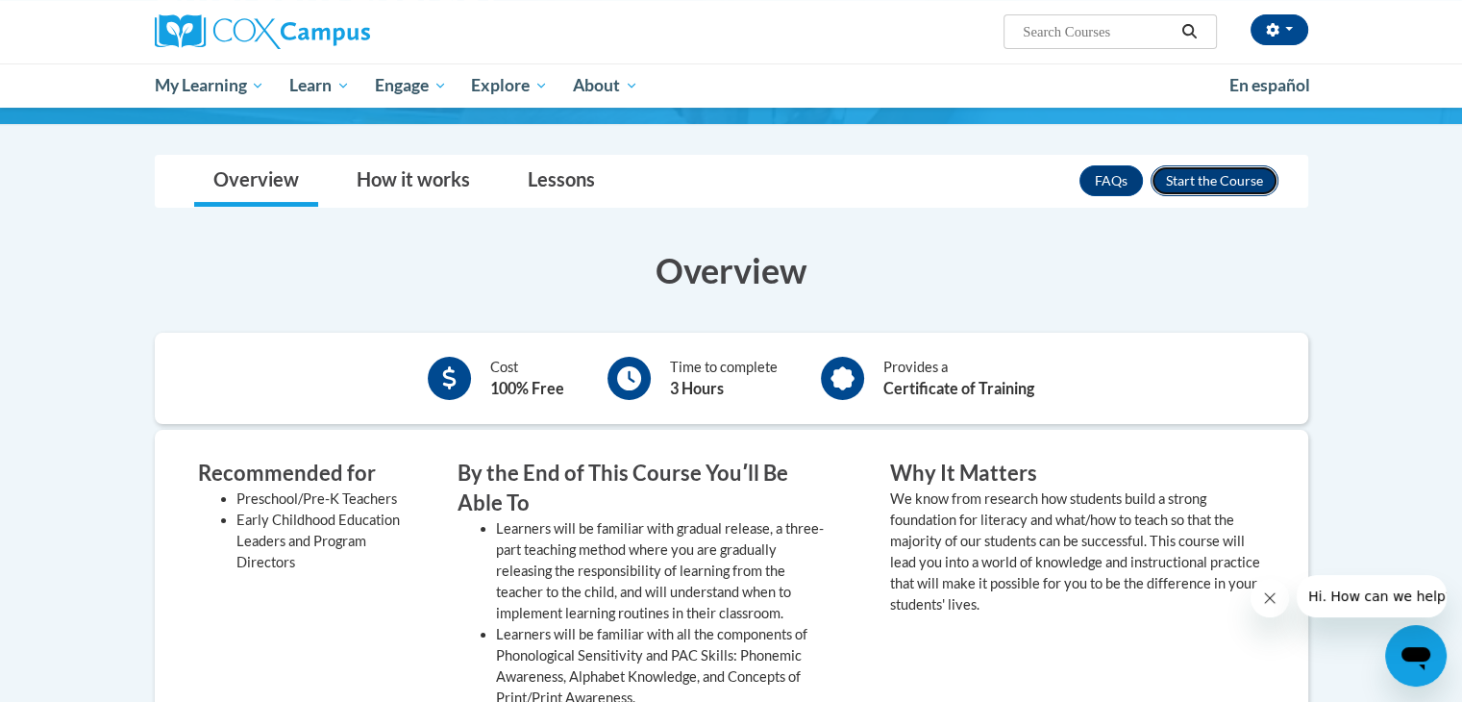
click at [1222, 181] on button "Enroll" at bounding box center [1215, 180] width 128 height 31
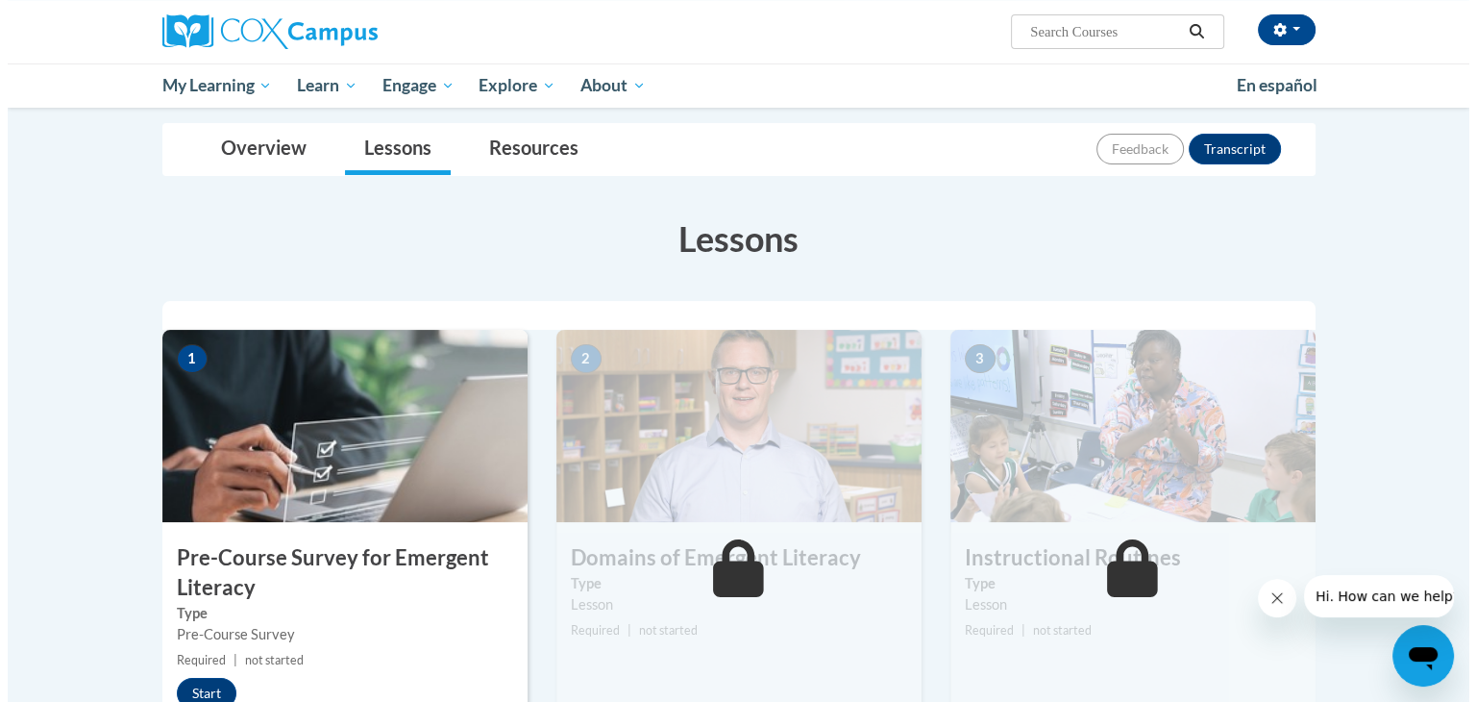
scroll to position [293, 0]
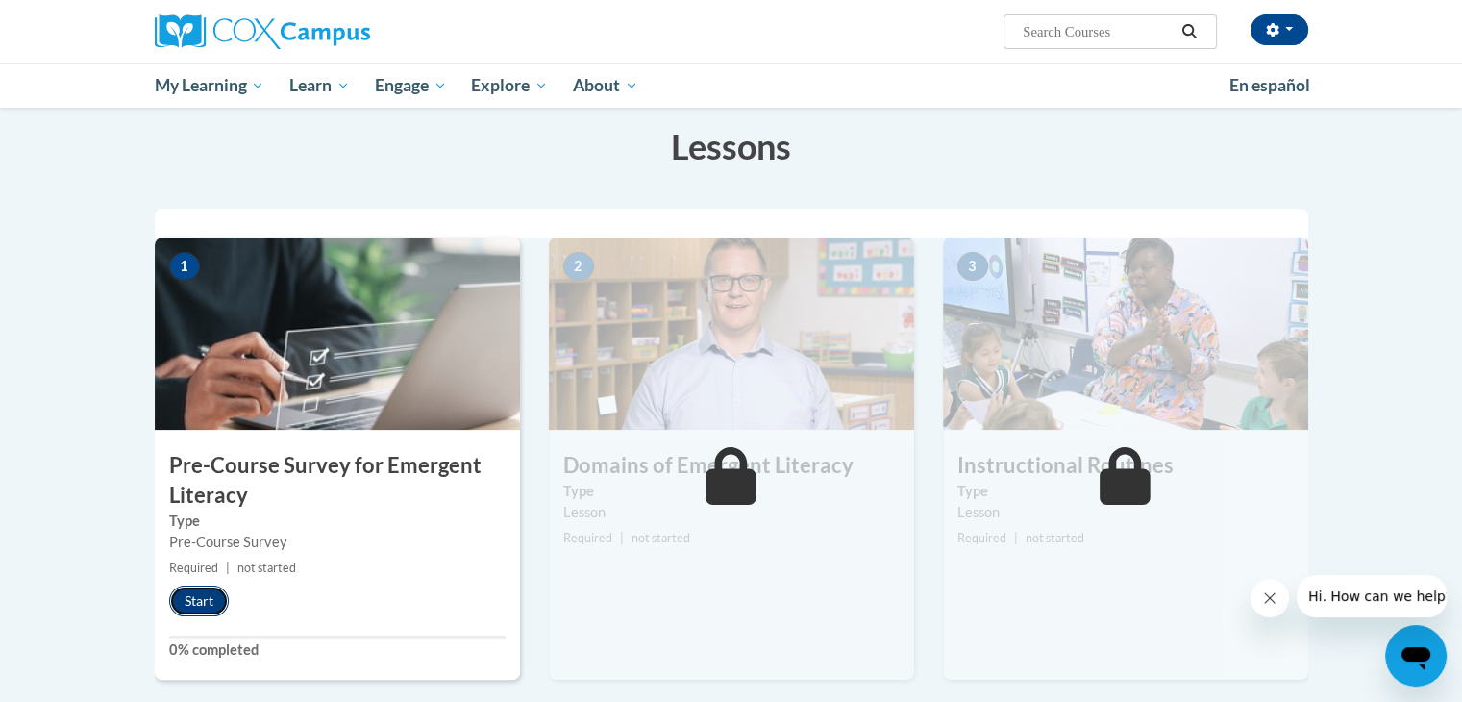
click at [203, 600] on button "Start" at bounding box center [199, 600] width 60 height 31
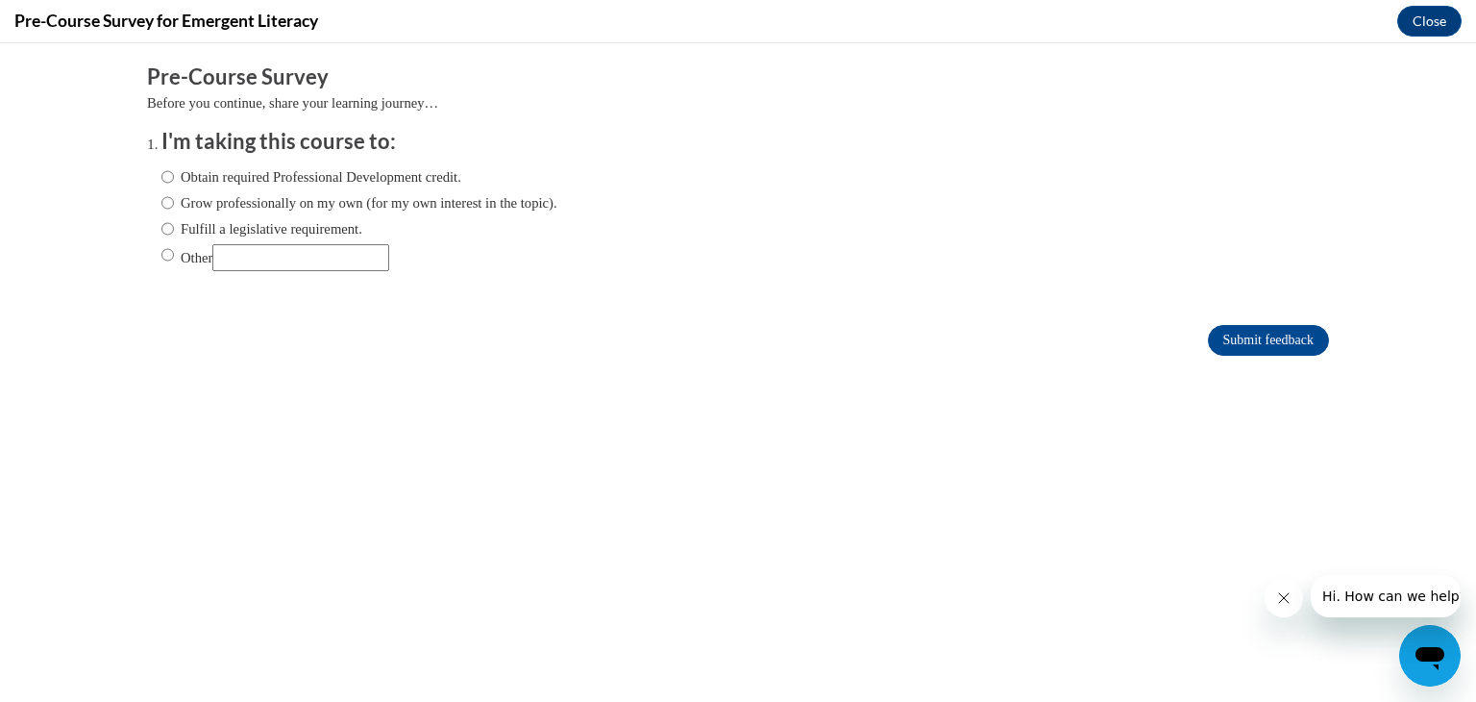
scroll to position [0, 0]
click at [161, 177] on input "Obtain required Professional Development credit." at bounding box center [167, 176] width 12 height 21
radio input "true"
click at [1256, 337] on input "Submit feedback" at bounding box center [1268, 340] width 121 height 31
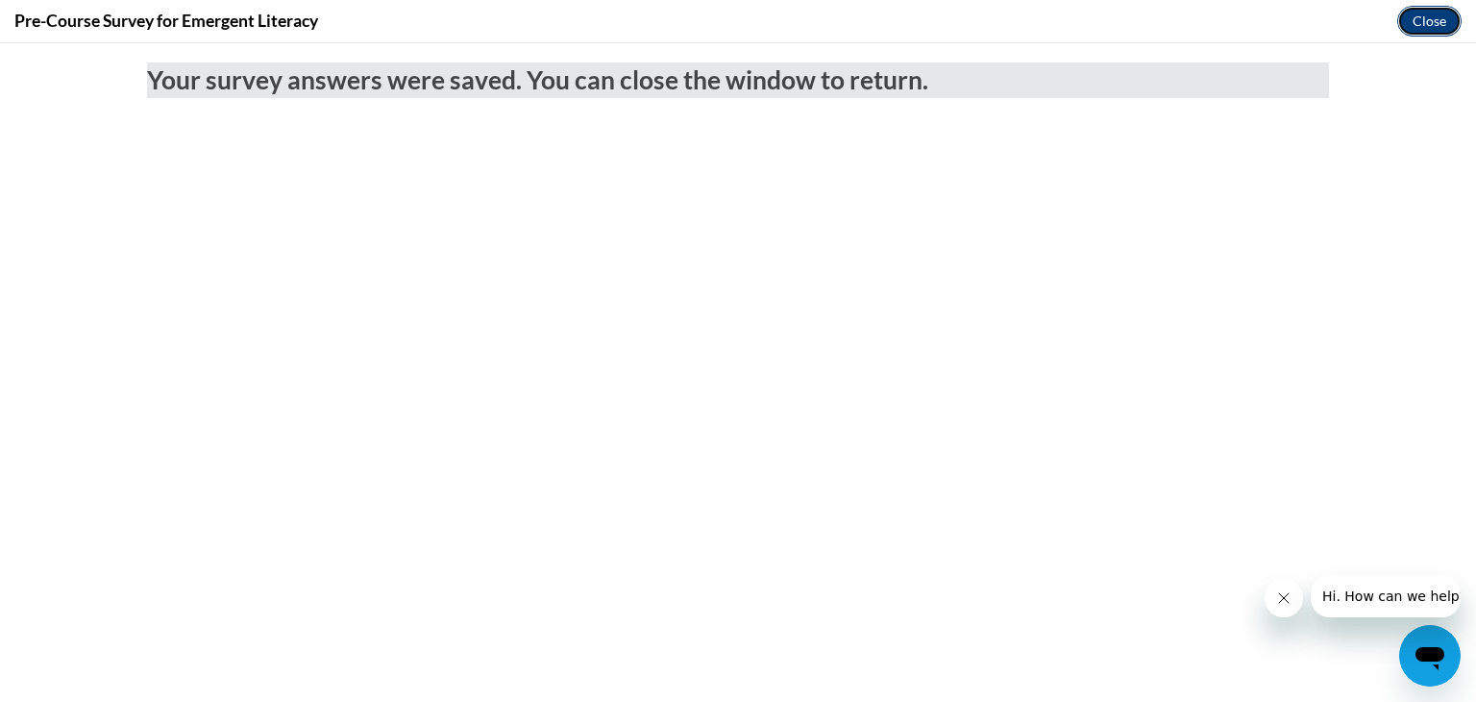
click at [1415, 27] on button "Close" at bounding box center [1430, 21] width 64 height 31
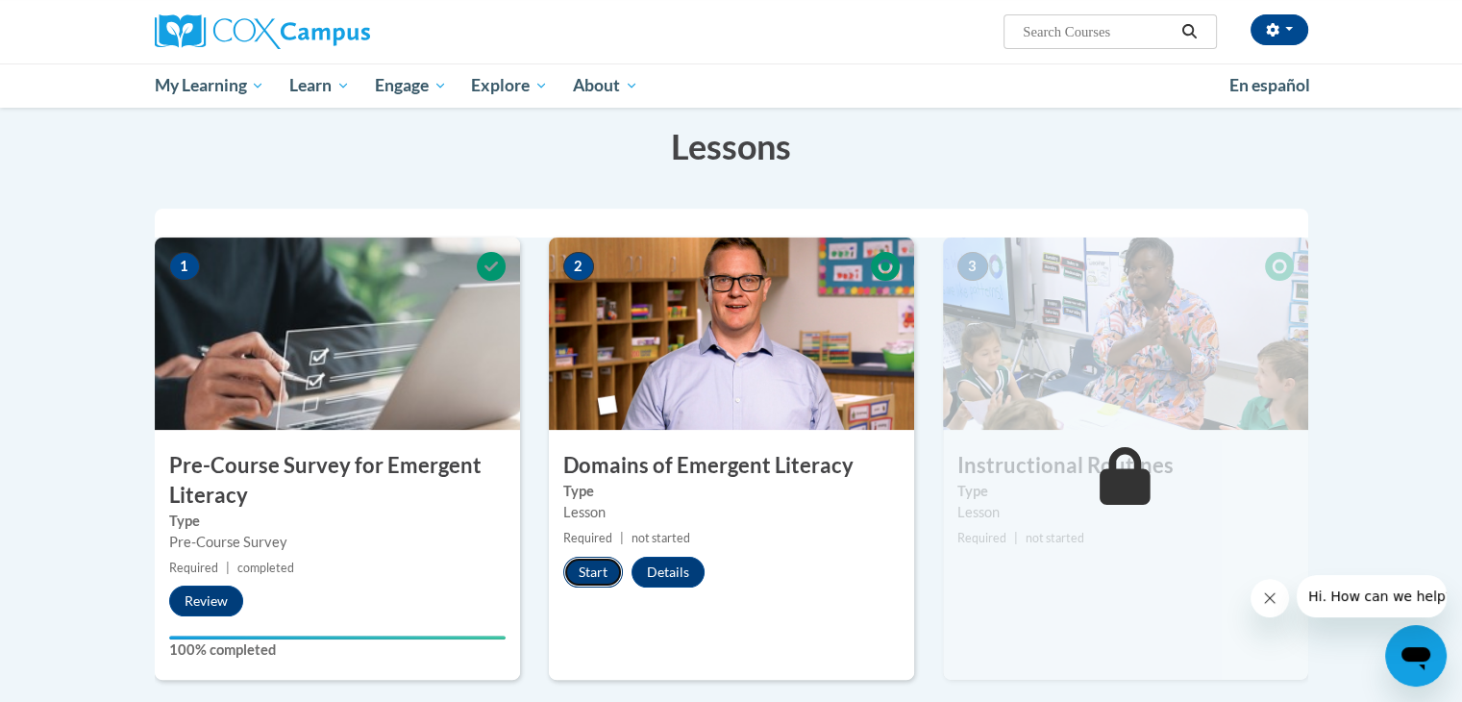
click at [588, 566] on button "Start" at bounding box center [593, 572] width 60 height 31
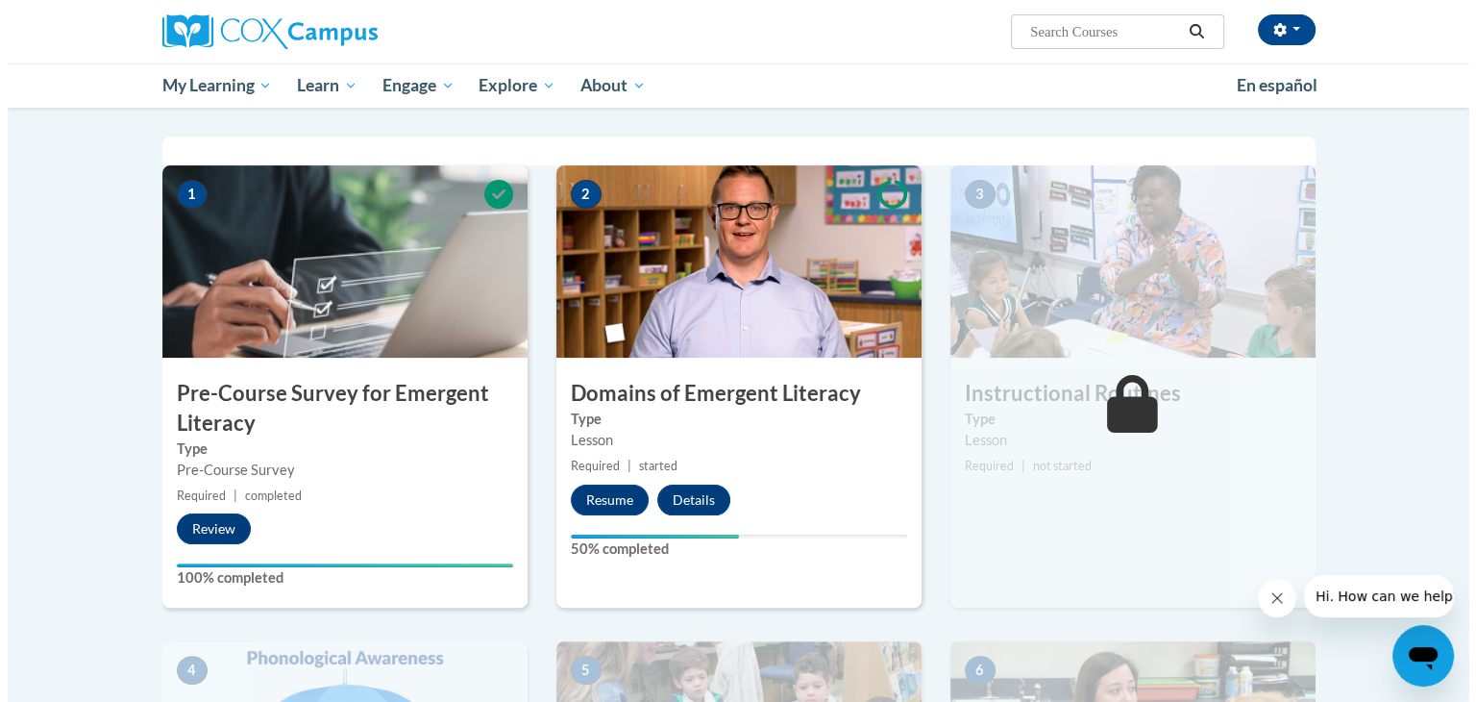
scroll to position [344, 0]
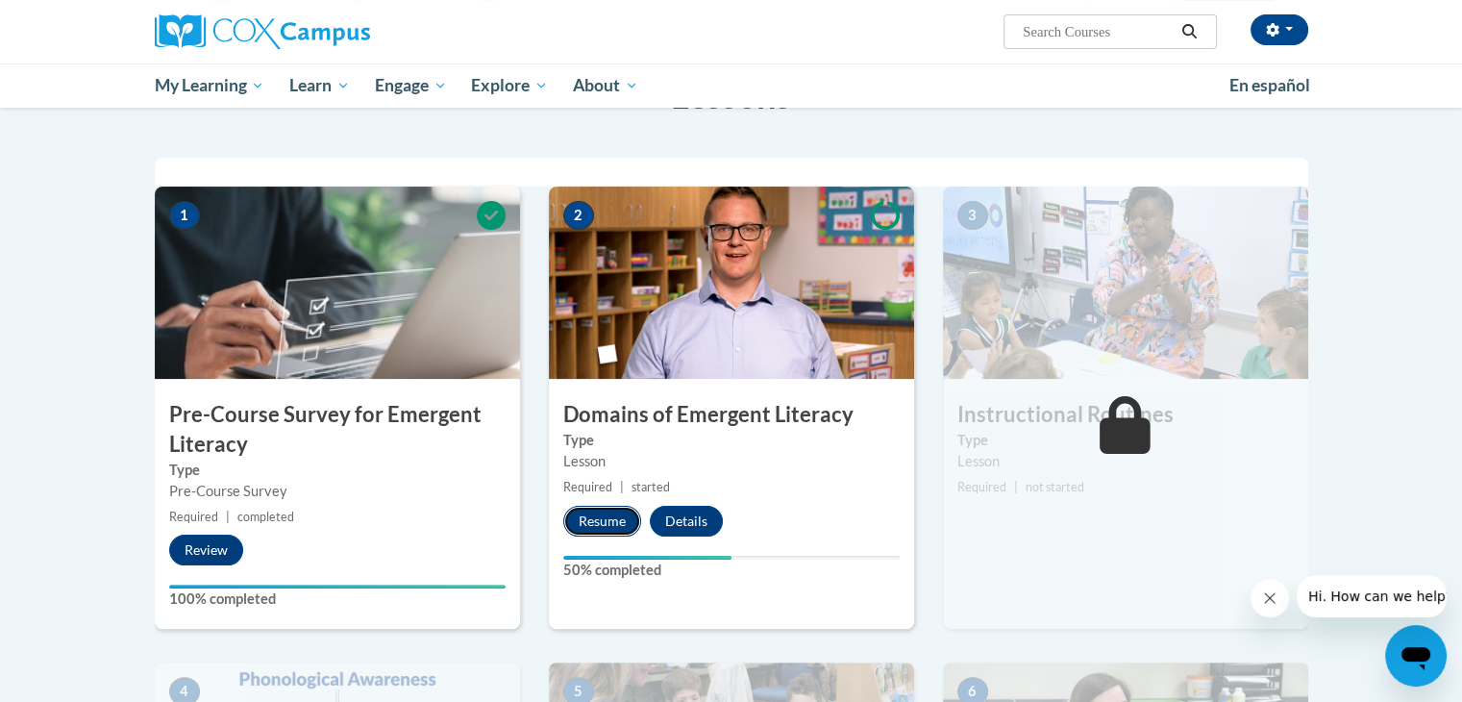
click at [604, 524] on button "Resume" at bounding box center [602, 521] width 78 height 31
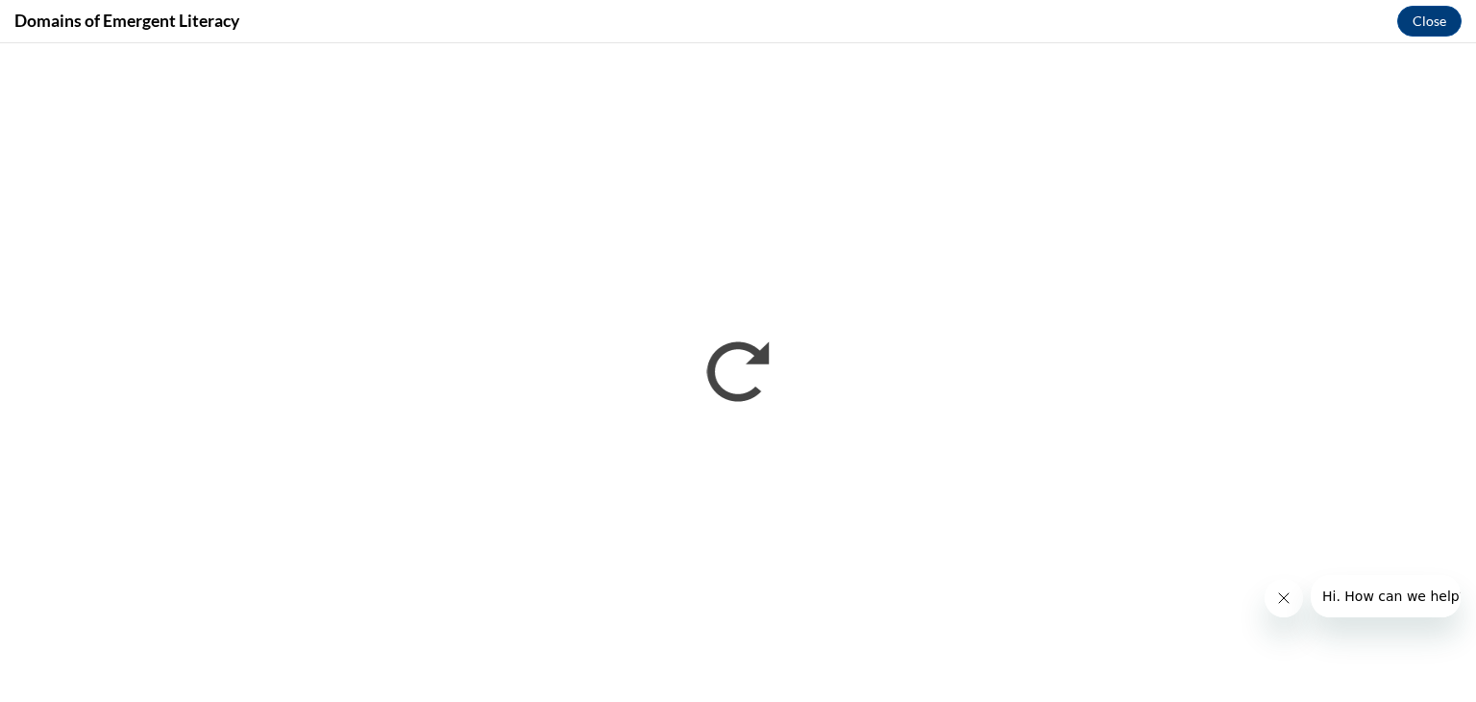
scroll to position [0, 0]
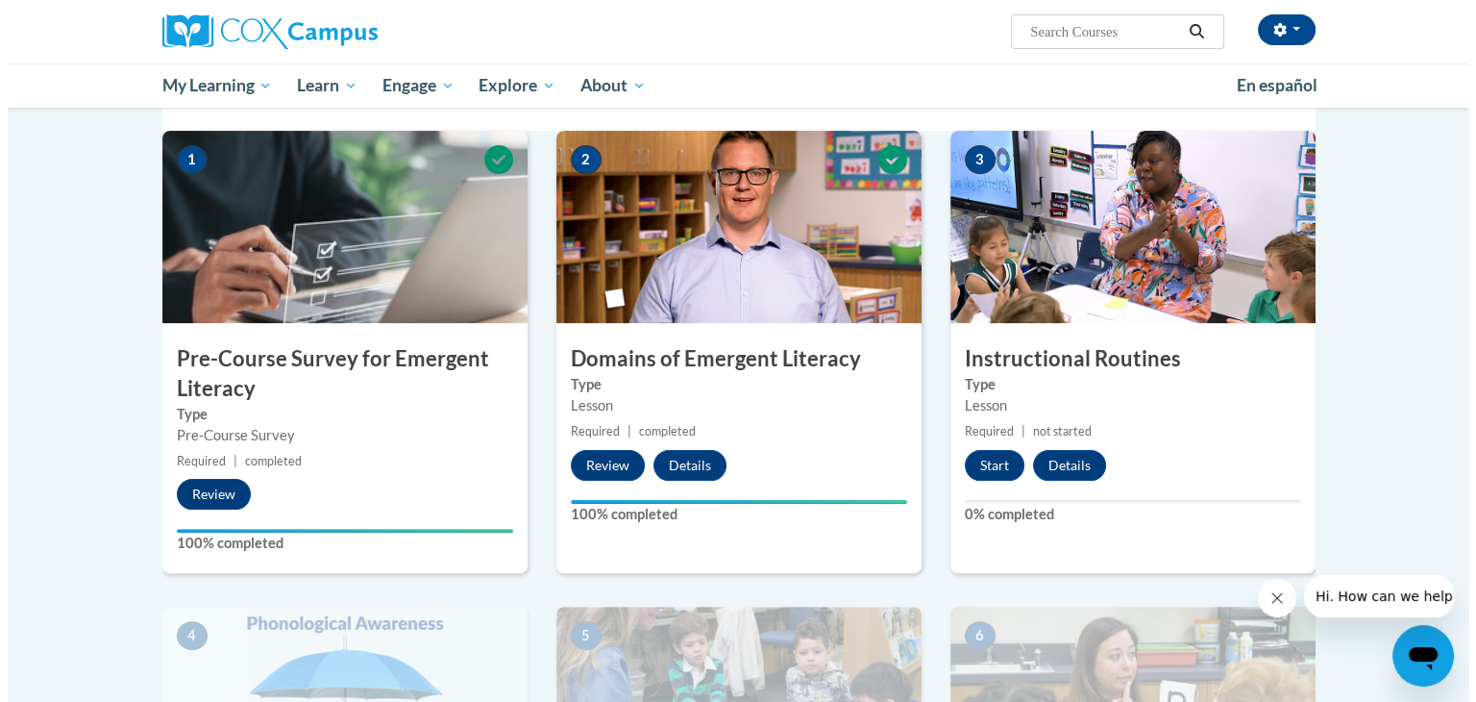
scroll to position [398, 0]
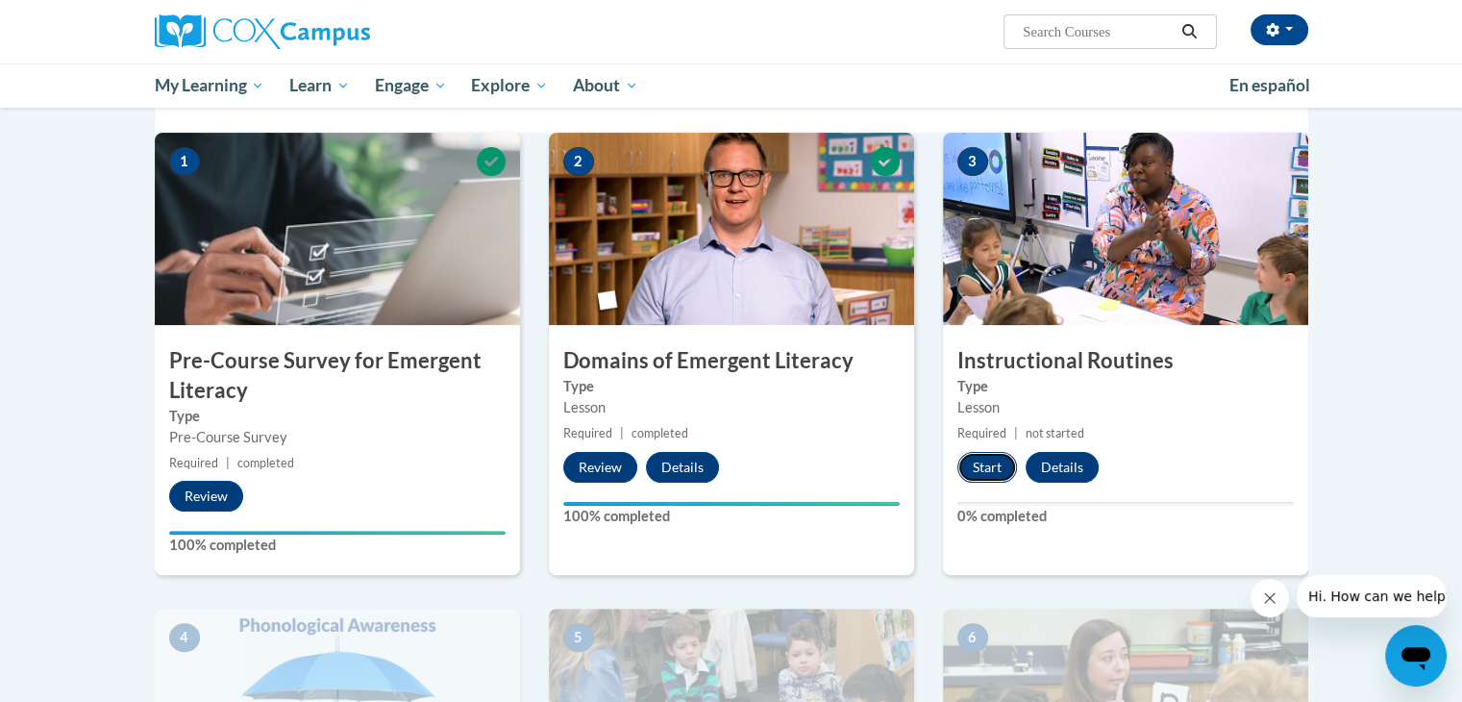
click at [986, 462] on button "Start" at bounding box center [987, 467] width 60 height 31
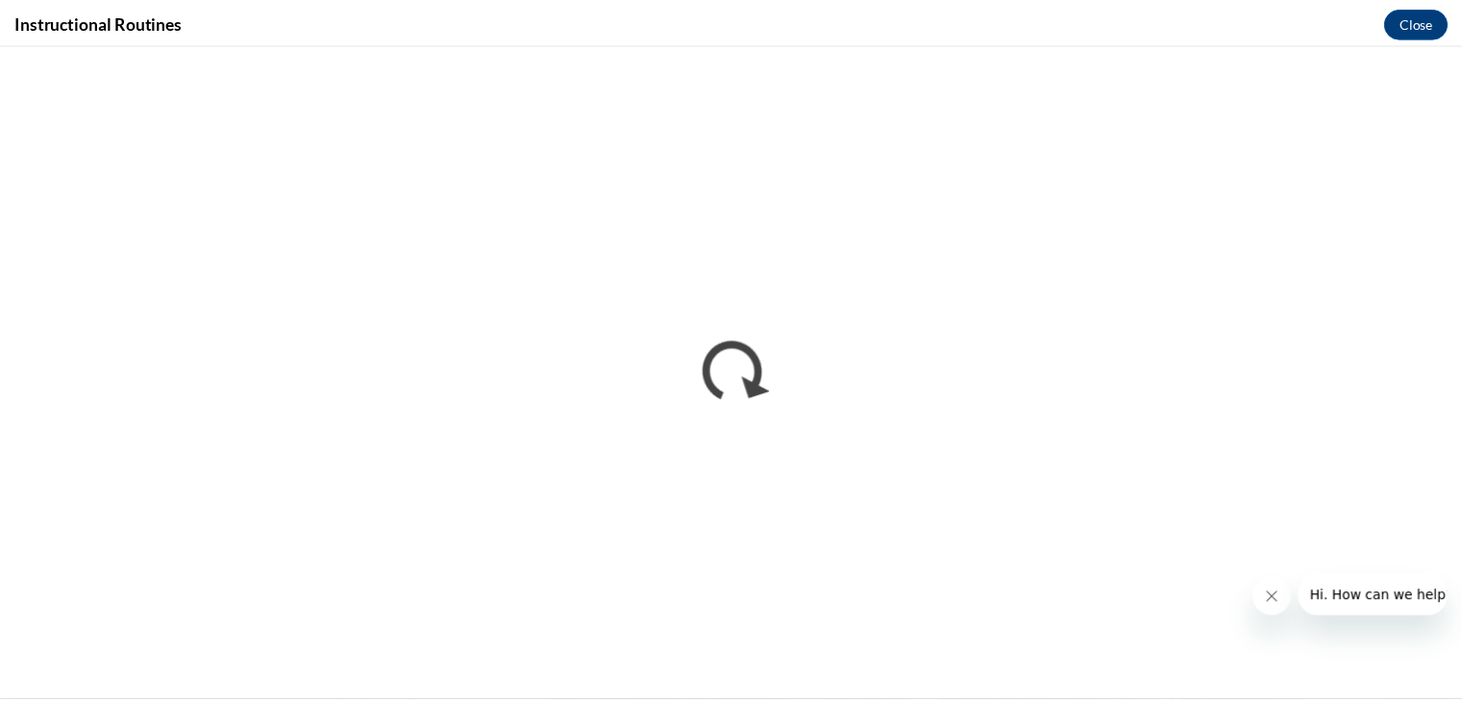
scroll to position [0, 0]
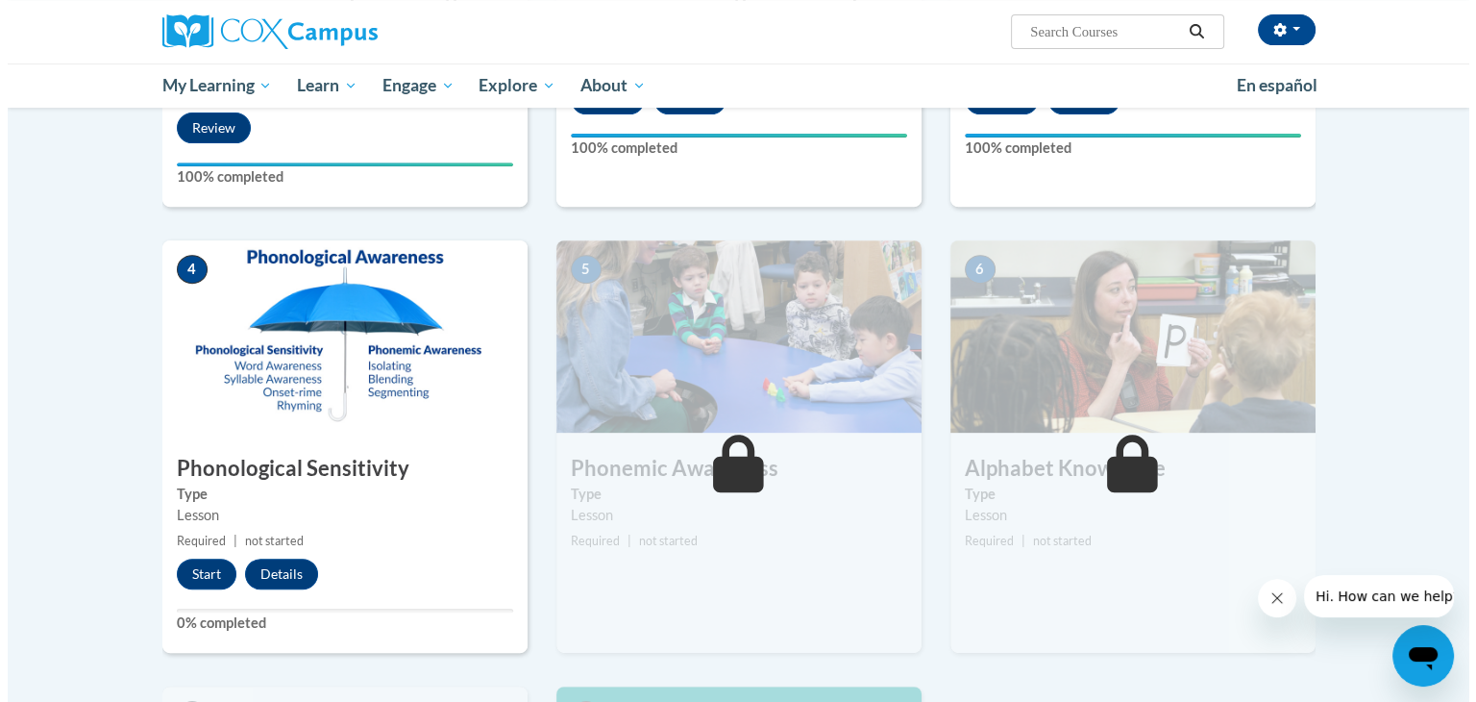
scroll to position [777, 0]
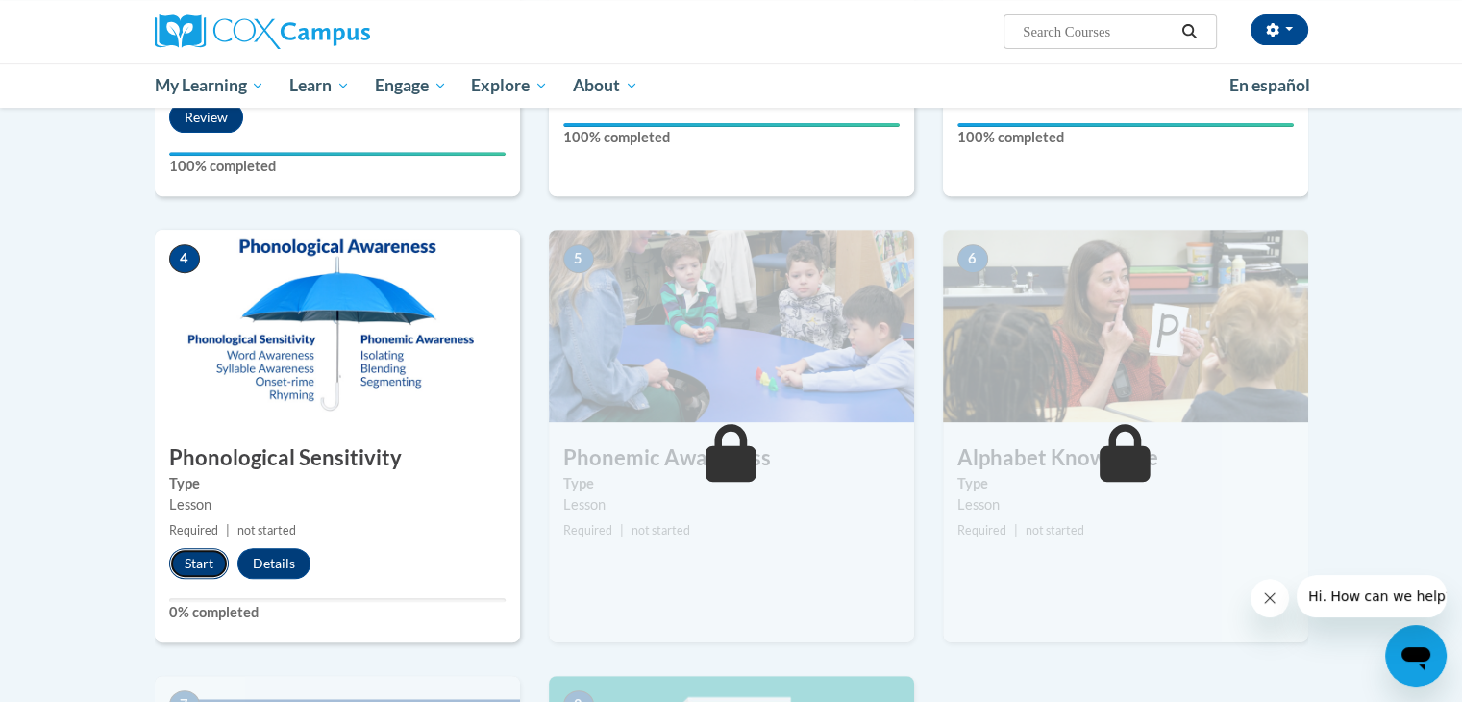
click at [202, 561] on button "Start" at bounding box center [199, 563] width 60 height 31
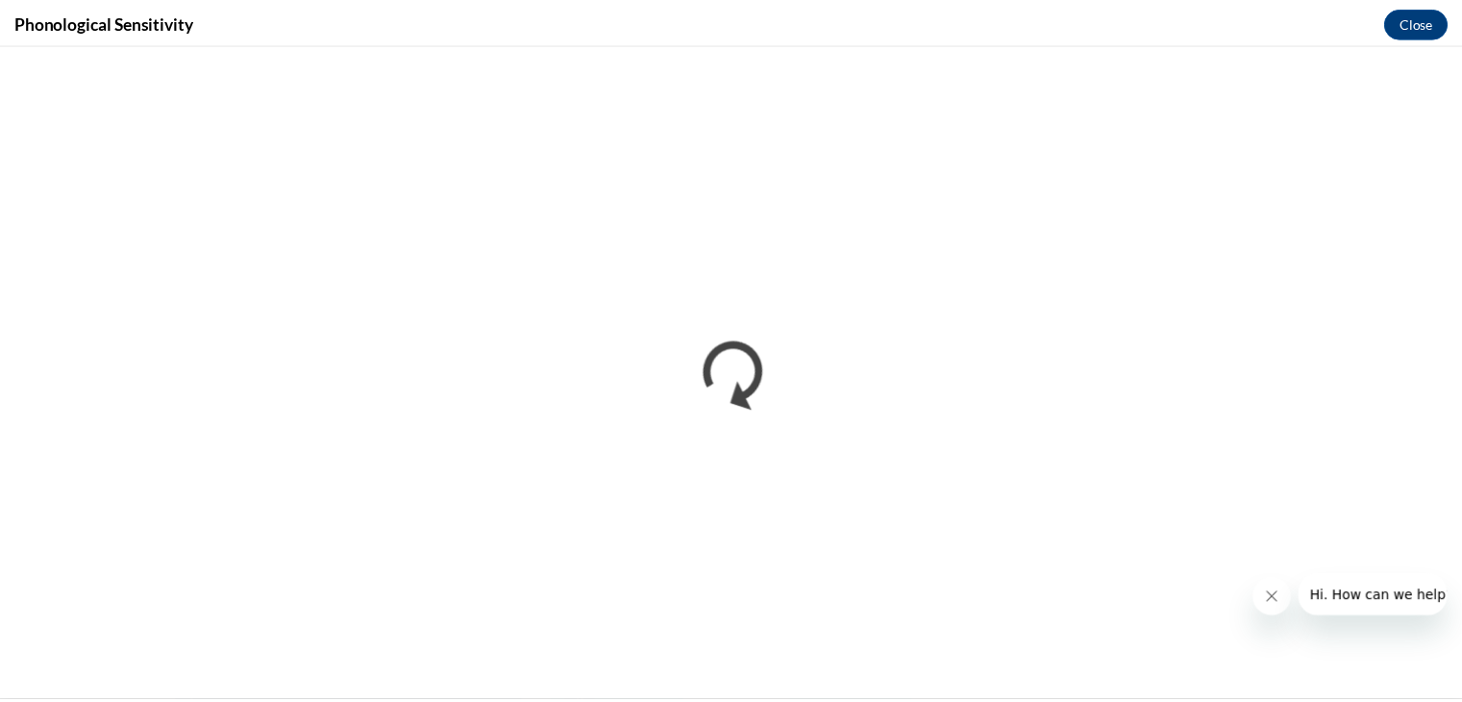
scroll to position [0, 0]
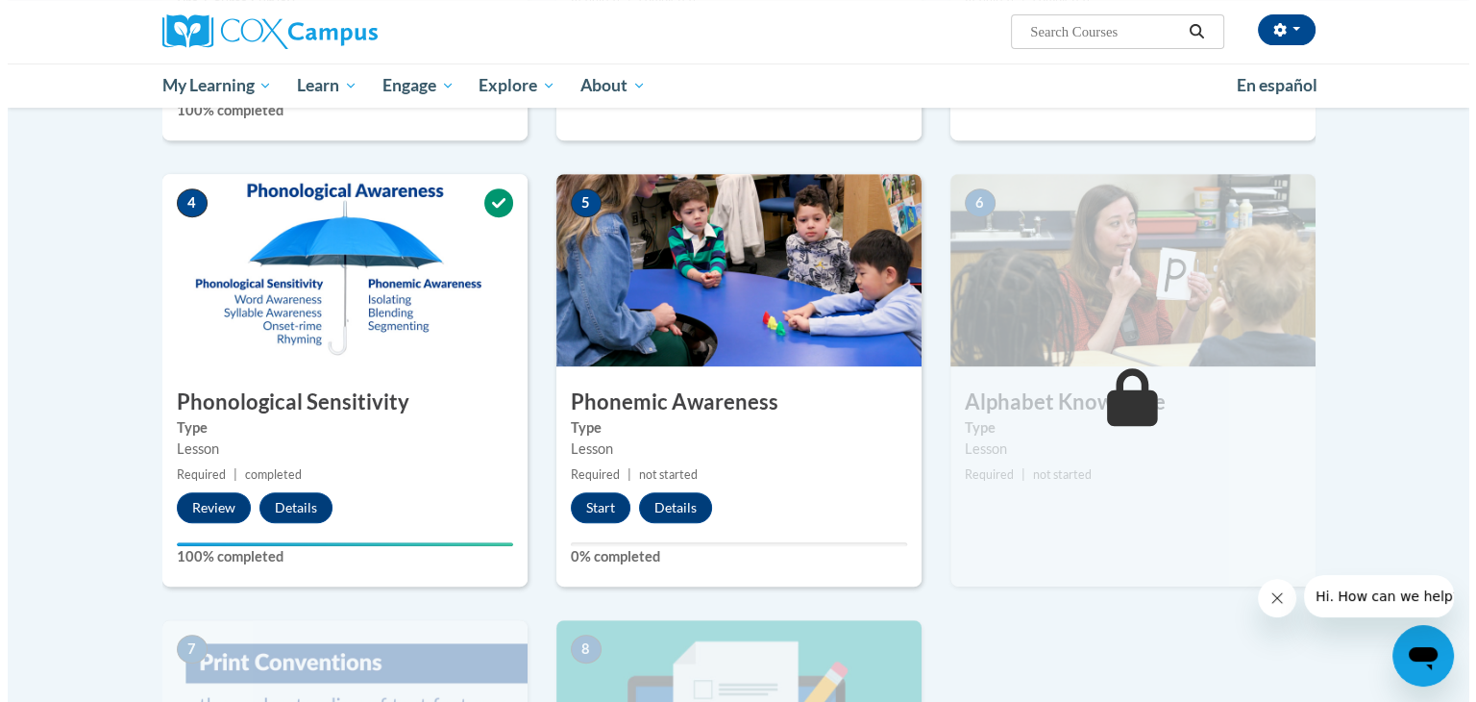
scroll to position [858, 0]
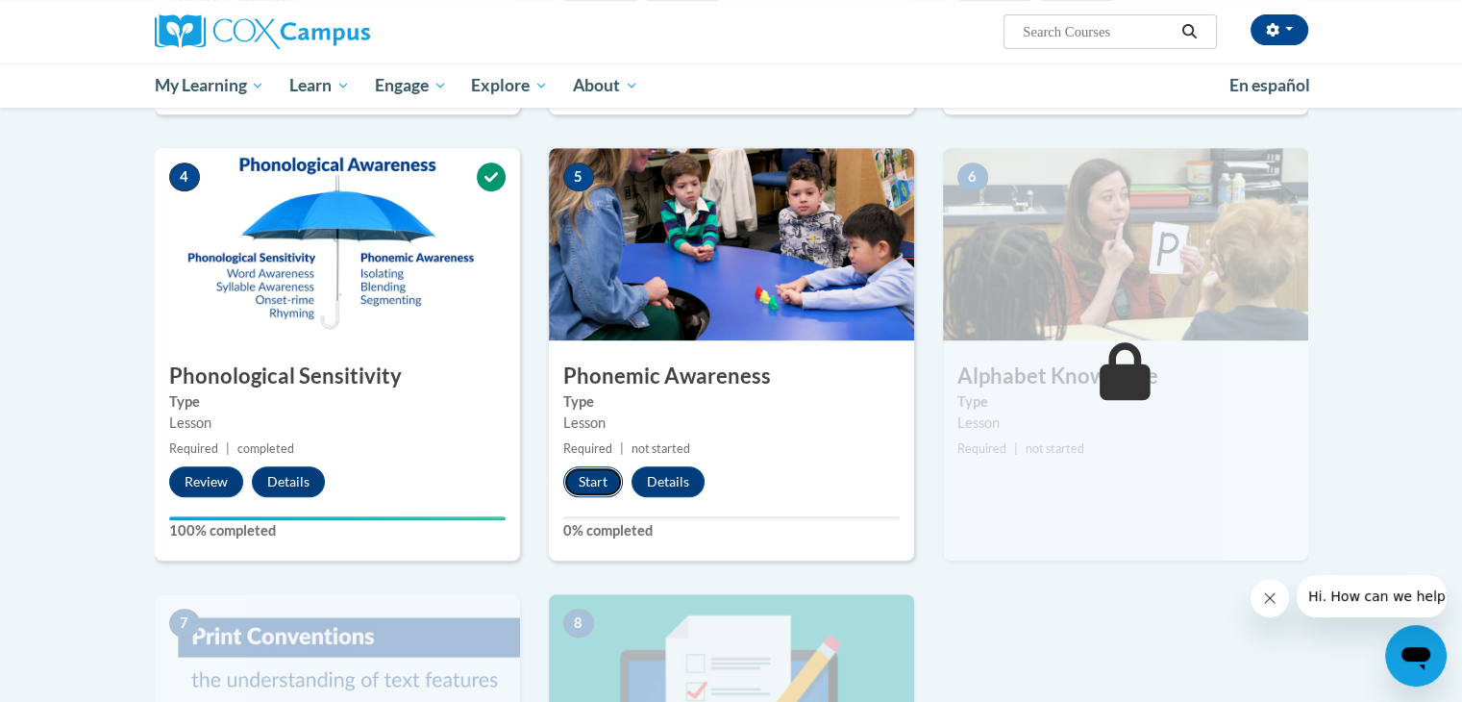
click at [590, 472] on button "Start" at bounding box center [593, 481] width 60 height 31
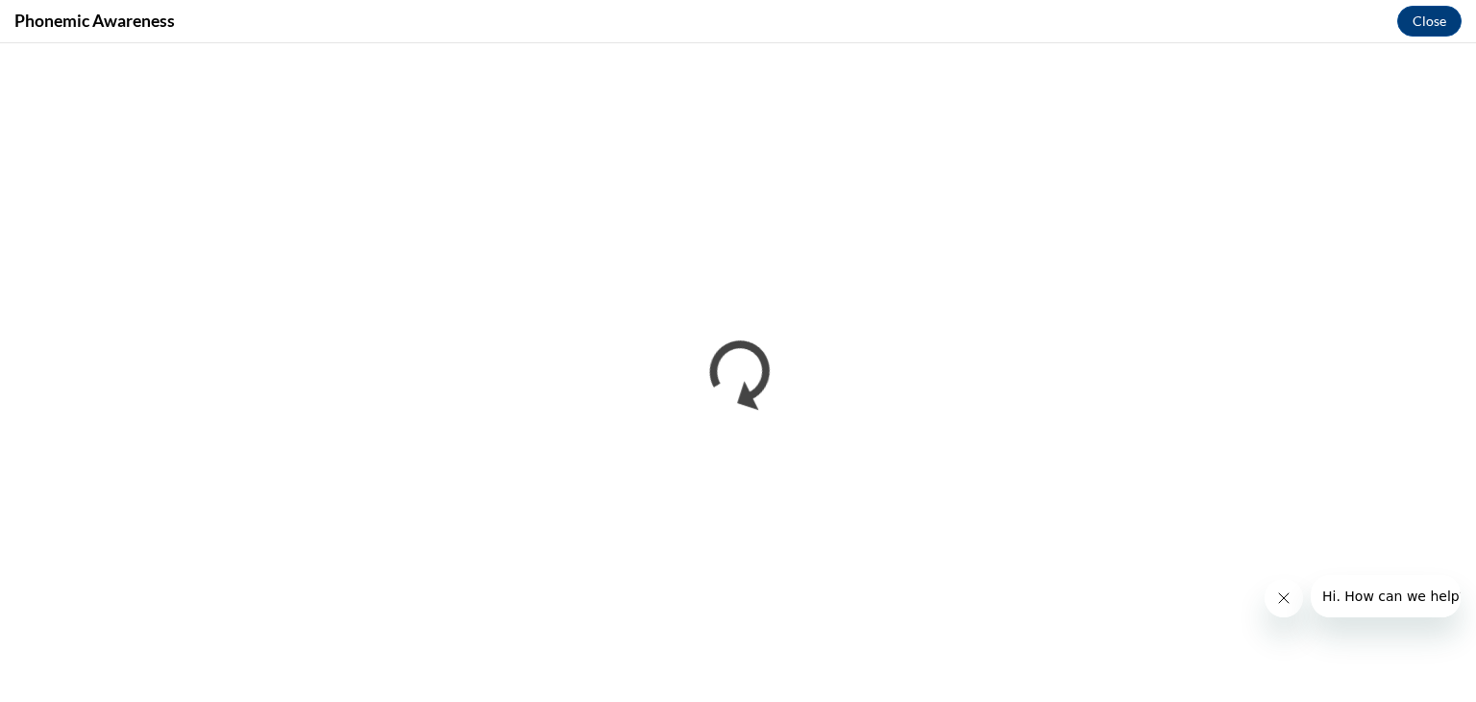
scroll to position [0, 0]
